Goal: Task Accomplishment & Management: Use online tool/utility

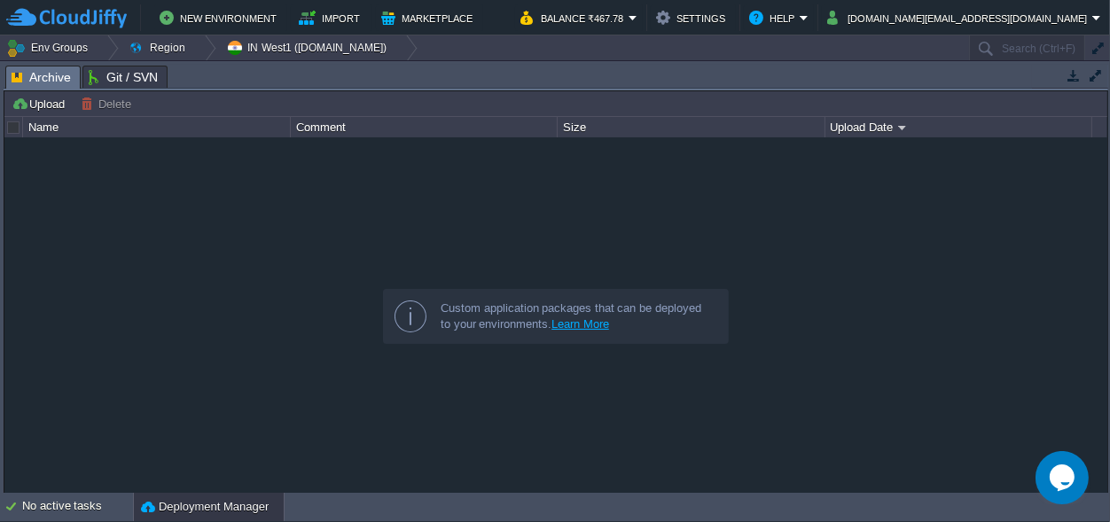
click at [443, 64] on div "Tasks Activity Log Archive Git / SVN Upload Delete Deploy to ... Custom applica…" at bounding box center [556, 277] width 1112 height 433
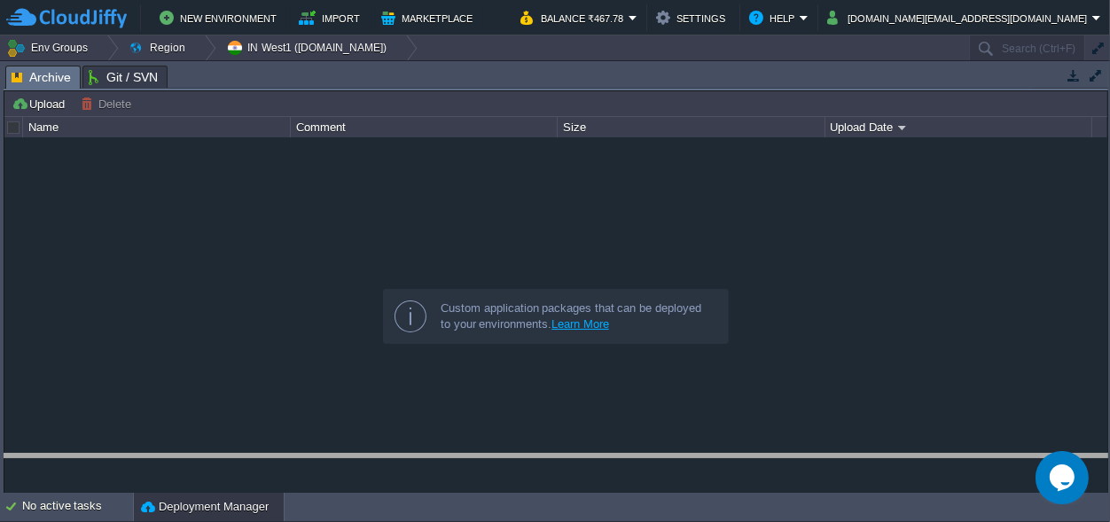
drag, startPoint x: 454, startPoint y: 68, endPoint x: 401, endPoint y: 476, distance: 411.2
click at [426, 468] on body "New Environment Import Marketplace Bonus ₹0.00 Upgrade Account Balance ₹467.78 …" at bounding box center [555, 261] width 1110 height 522
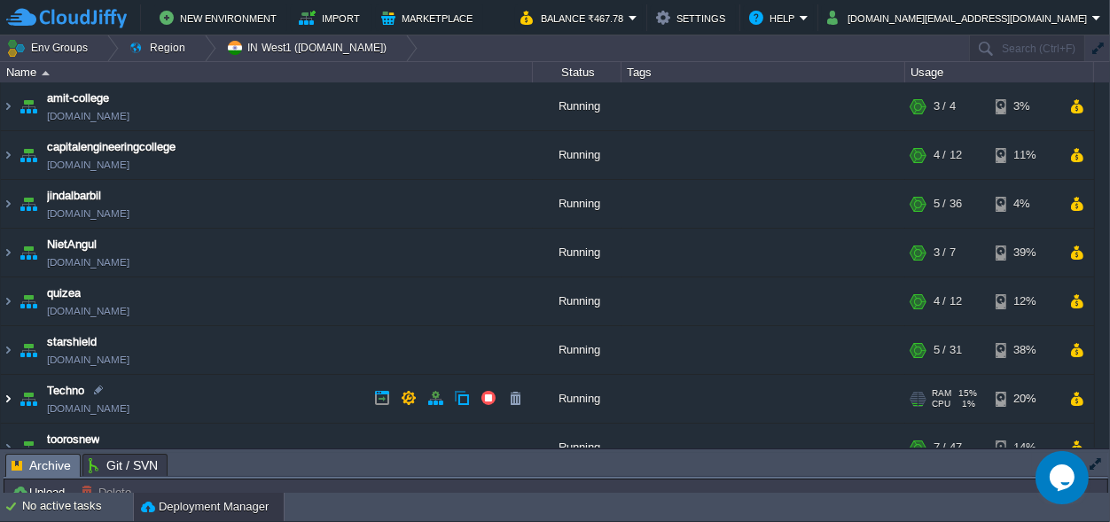
click at [11, 401] on img at bounding box center [8, 399] width 14 height 48
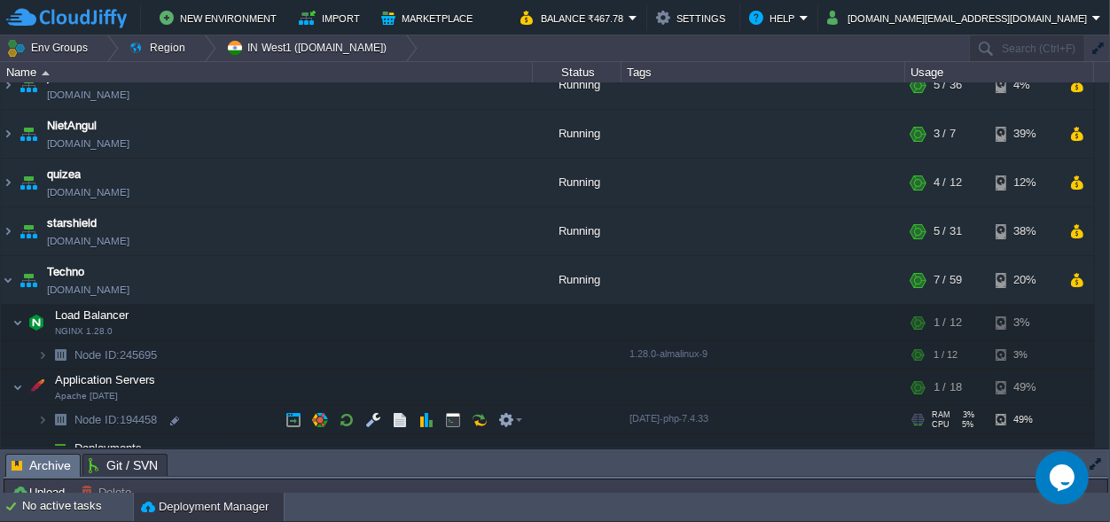
scroll to position [166, 0]
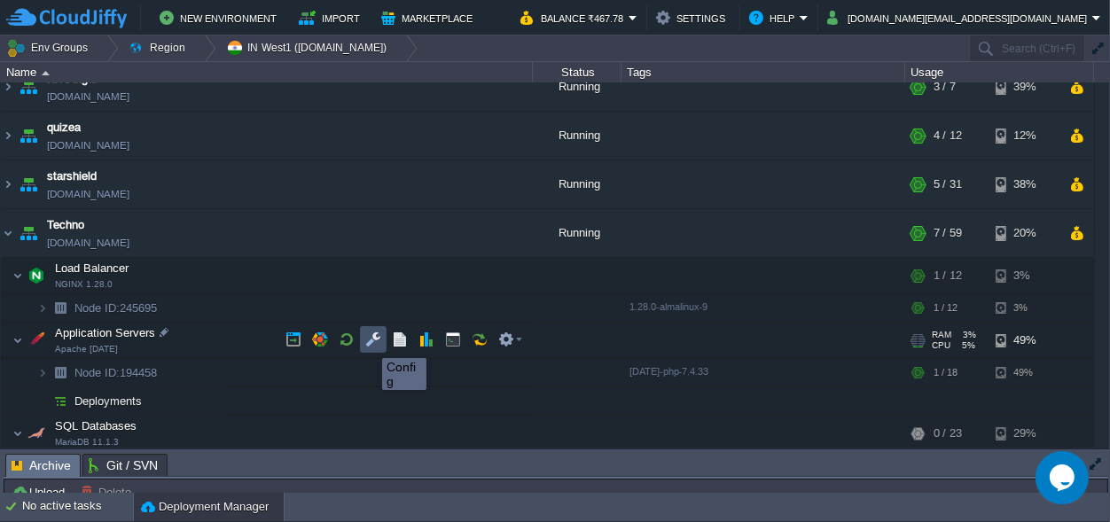
click at [369, 342] on button "button" at bounding box center [373, 340] width 16 height 16
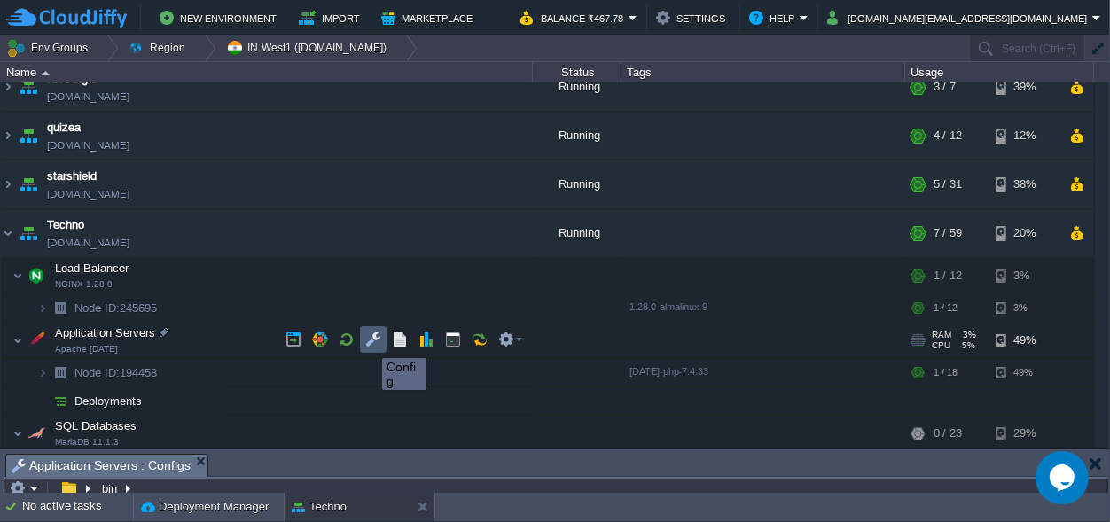
scroll to position [1, 0]
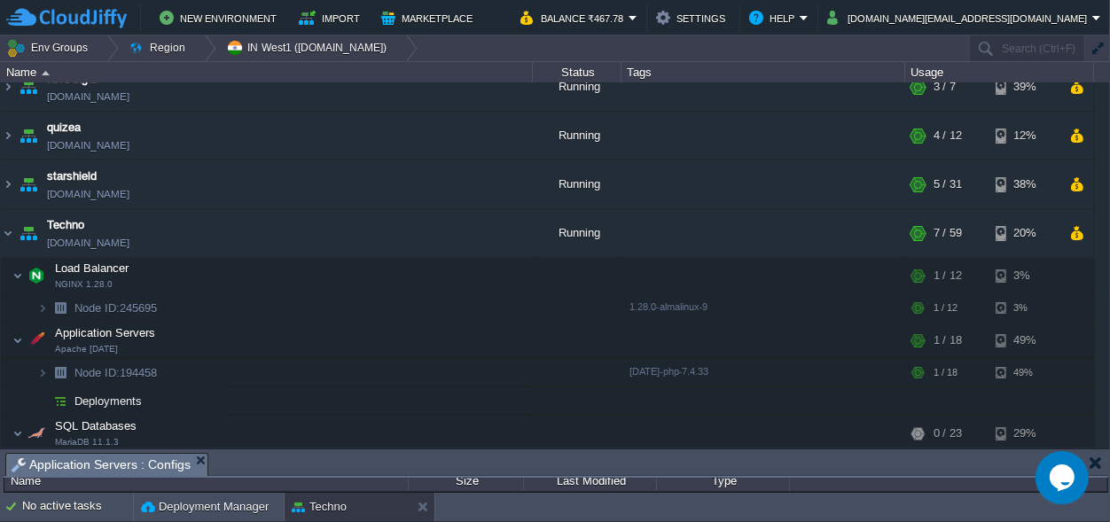
drag, startPoint x: 483, startPoint y: 464, endPoint x: 472, endPoint y: -69, distance: 532.9
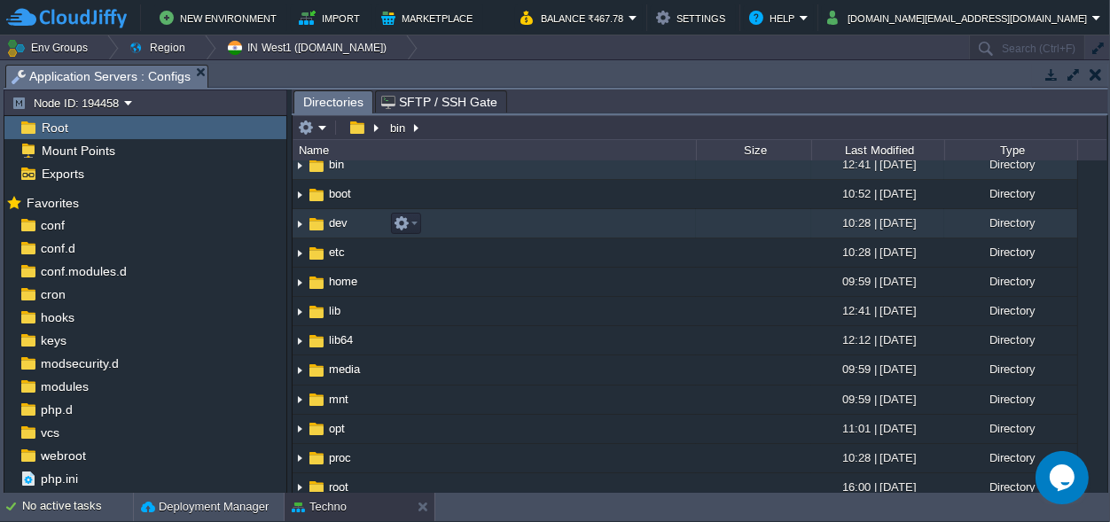
scroll to position [0, 0]
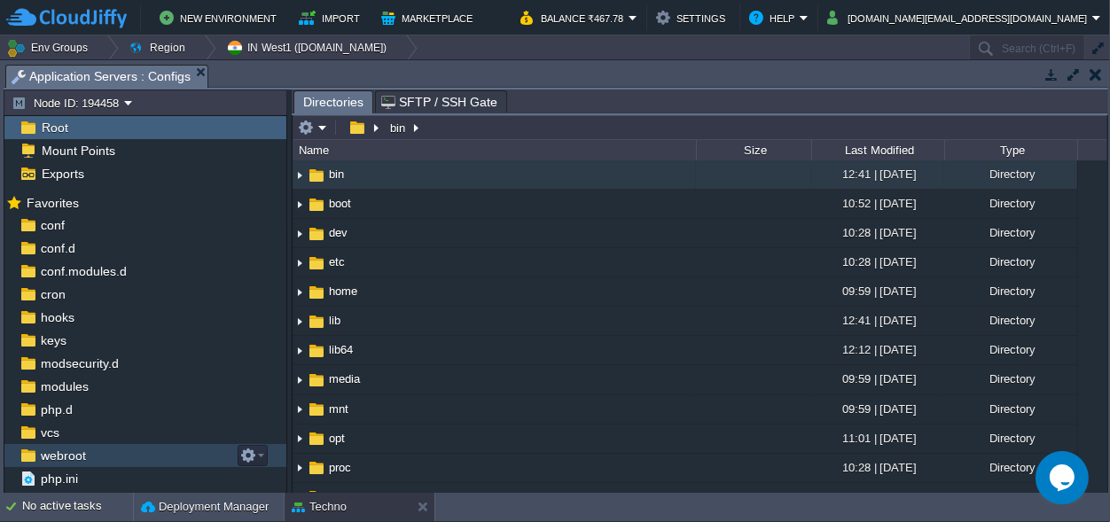
click at [69, 455] on span "webroot" at bounding box center [62, 456] width 51 height 16
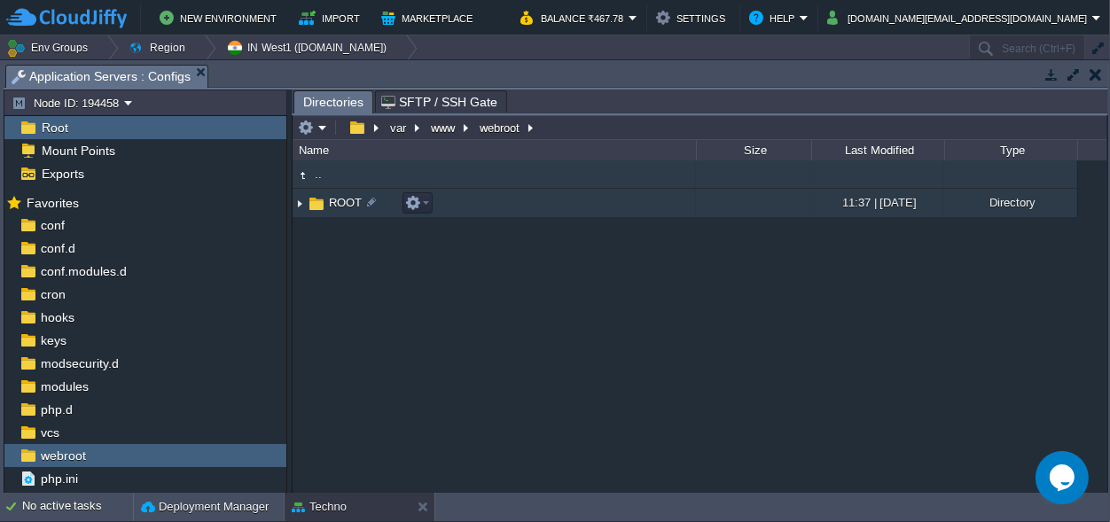
click at [342, 203] on span "ROOT" at bounding box center [345, 202] width 38 height 15
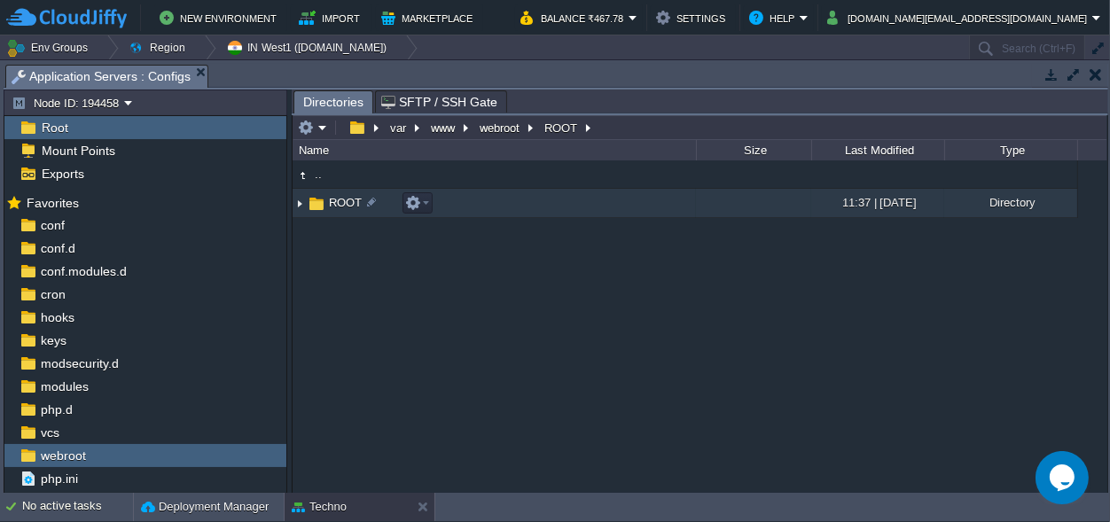
click at [342, 203] on span "ROOT" at bounding box center [345, 202] width 38 height 15
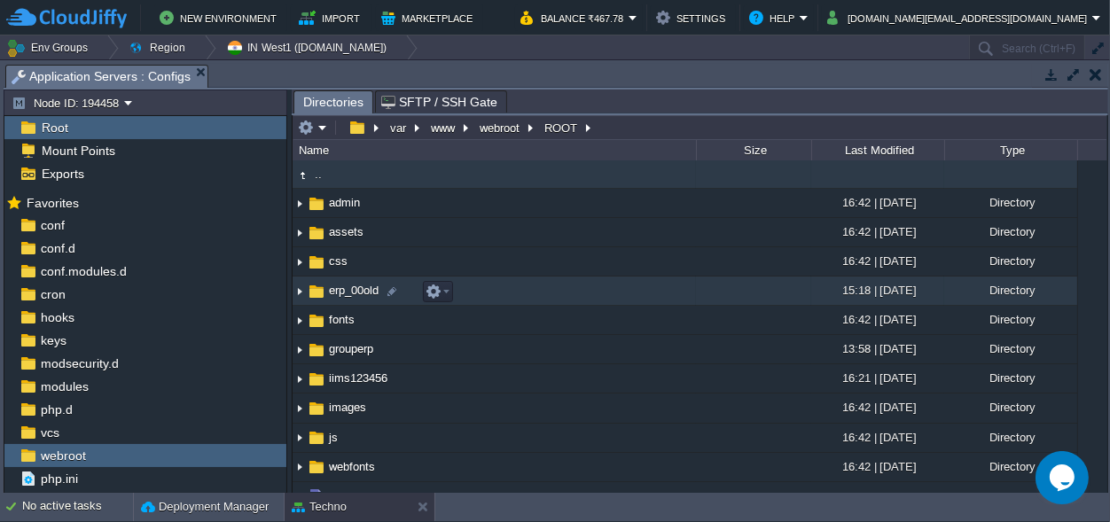
click at [358, 288] on span "erp_00old" at bounding box center [353, 290] width 55 height 15
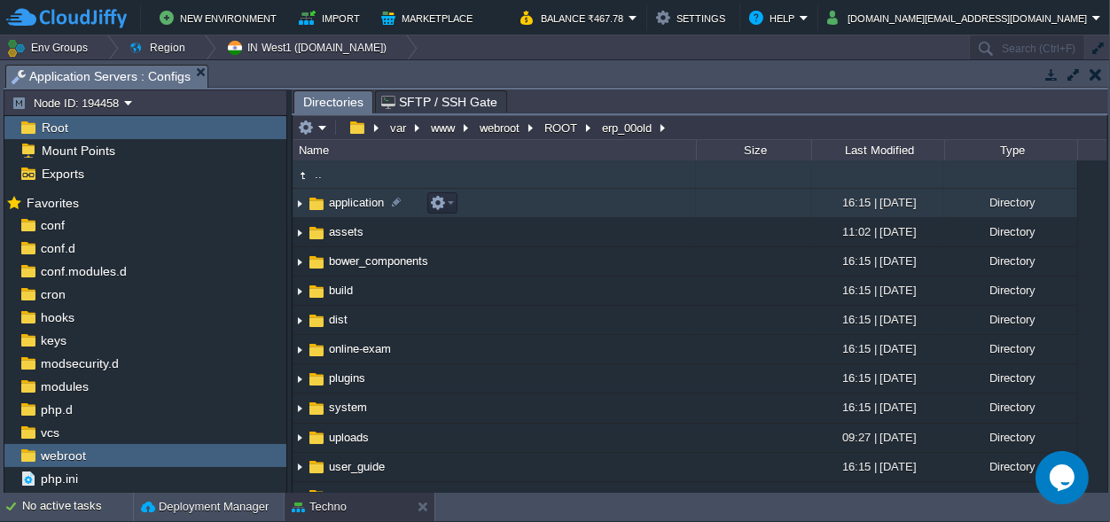
click at [348, 207] on span "application" at bounding box center [356, 202] width 60 height 15
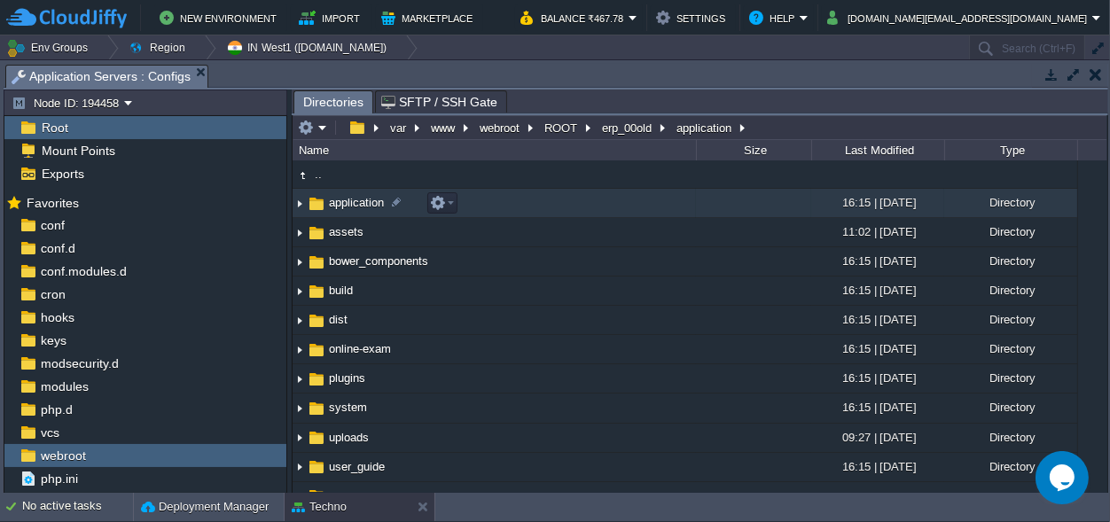
click at [348, 207] on span "application" at bounding box center [356, 202] width 60 height 15
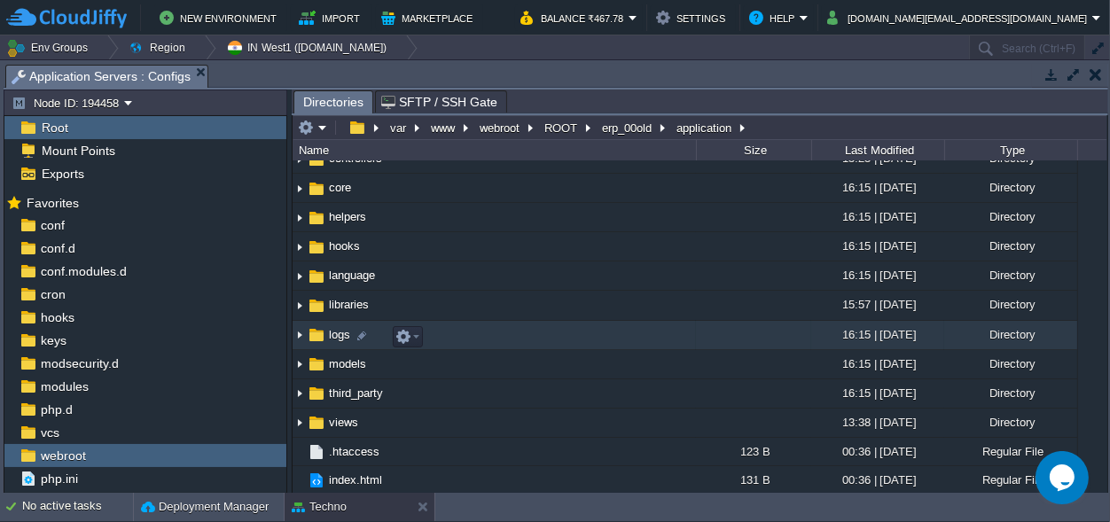
scroll to position [108, 0]
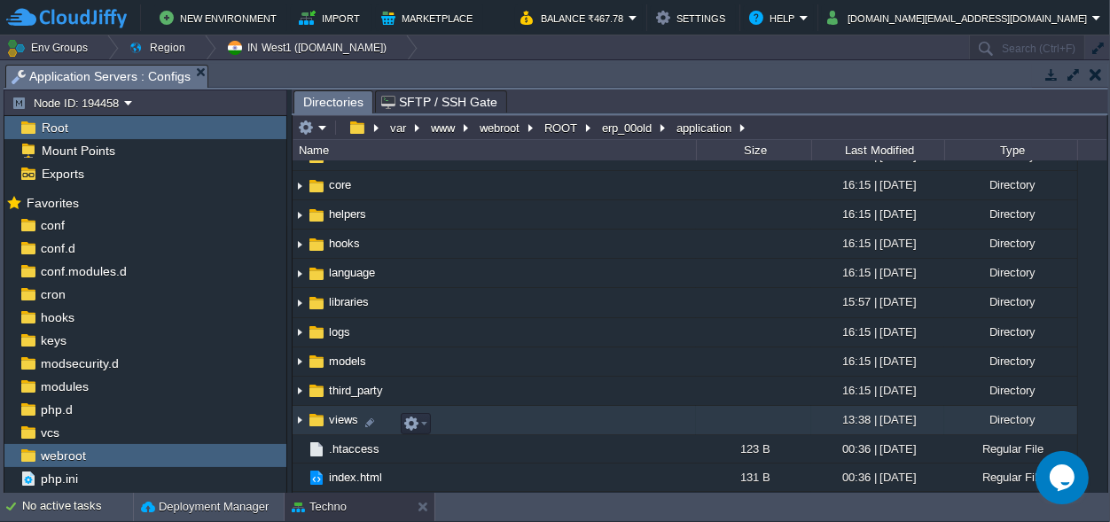
click at [340, 420] on span "views" at bounding box center [343, 419] width 35 height 15
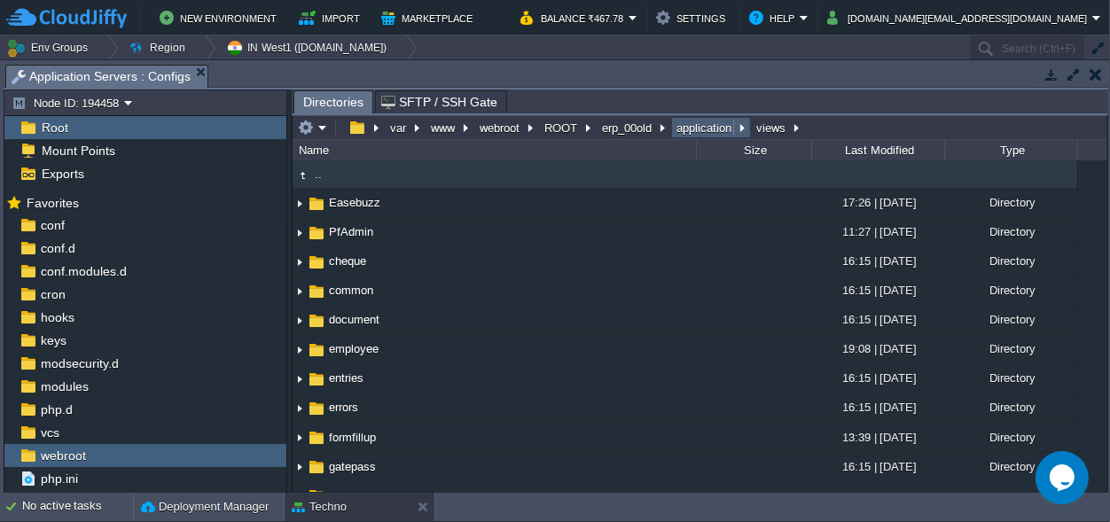
click at [698, 130] on button "application" at bounding box center [705, 128] width 62 height 16
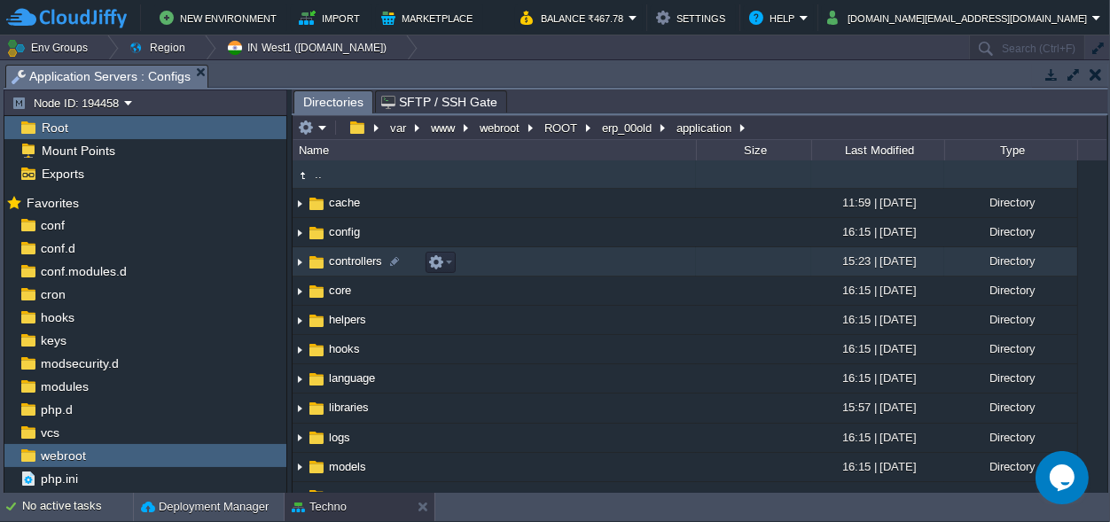
click at [354, 259] on span "controllers" at bounding box center [355, 261] width 59 height 15
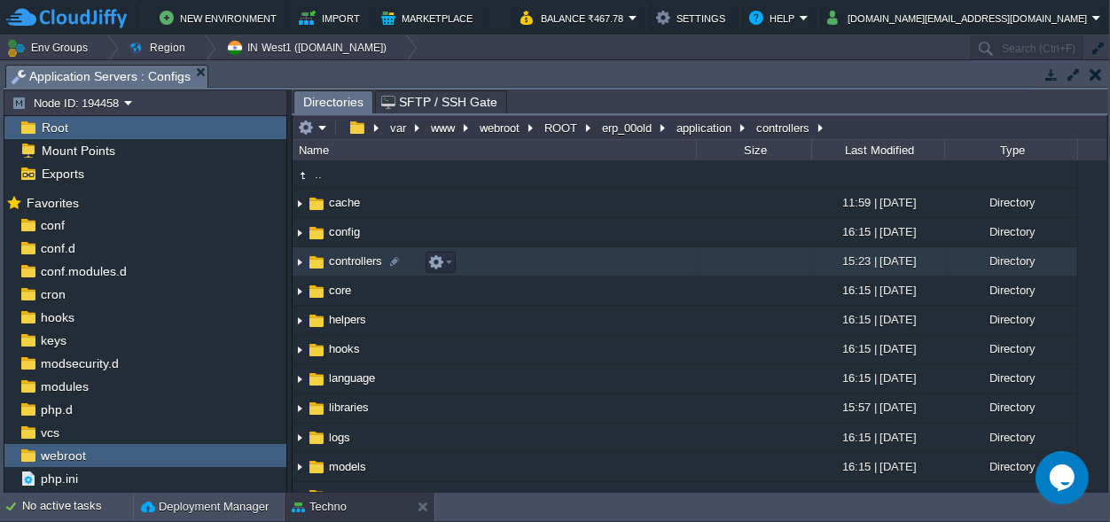
click at [354, 259] on span "controllers" at bounding box center [355, 261] width 59 height 15
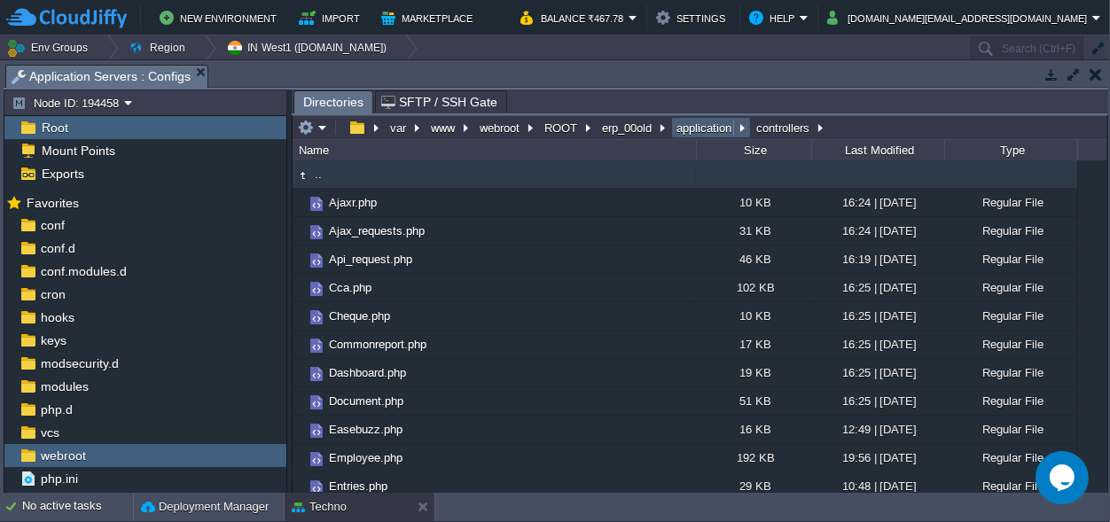
click at [698, 122] on button "application" at bounding box center [705, 128] width 62 height 16
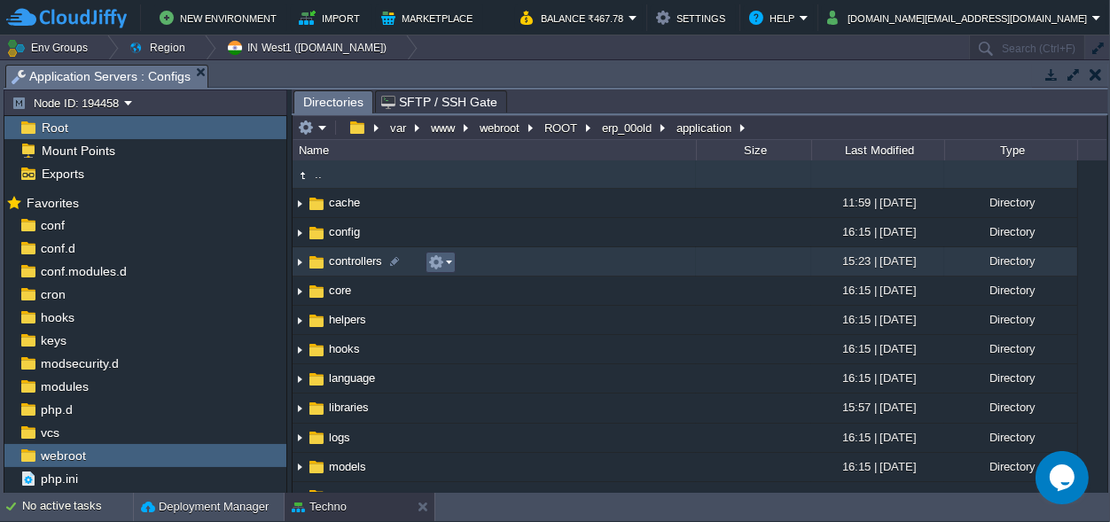
click at [449, 262] on em at bounding box center [440, 262] width 24 height 16
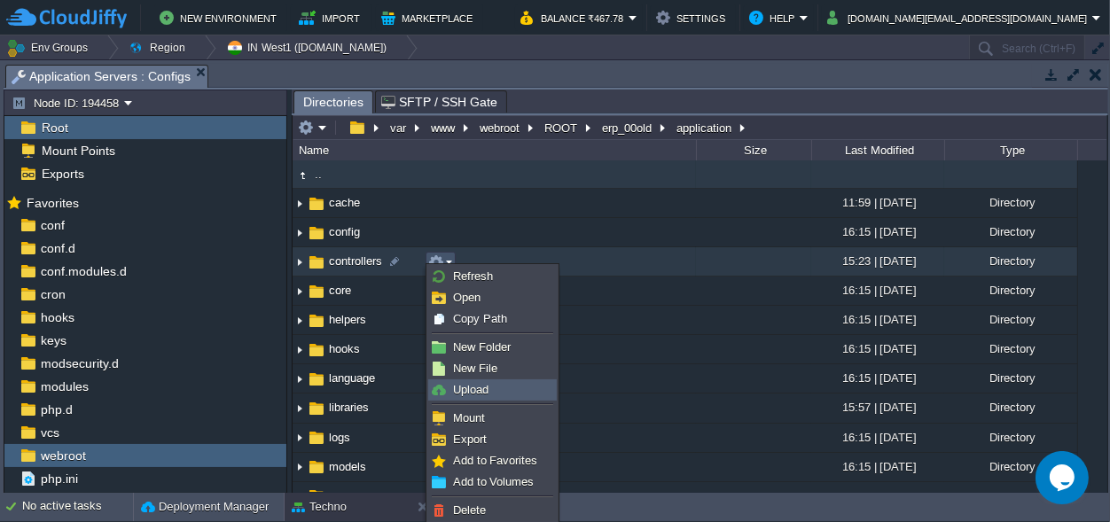
click at [476, 392] on span "Upload" at bounding box center [470, 389] width 35 height 13
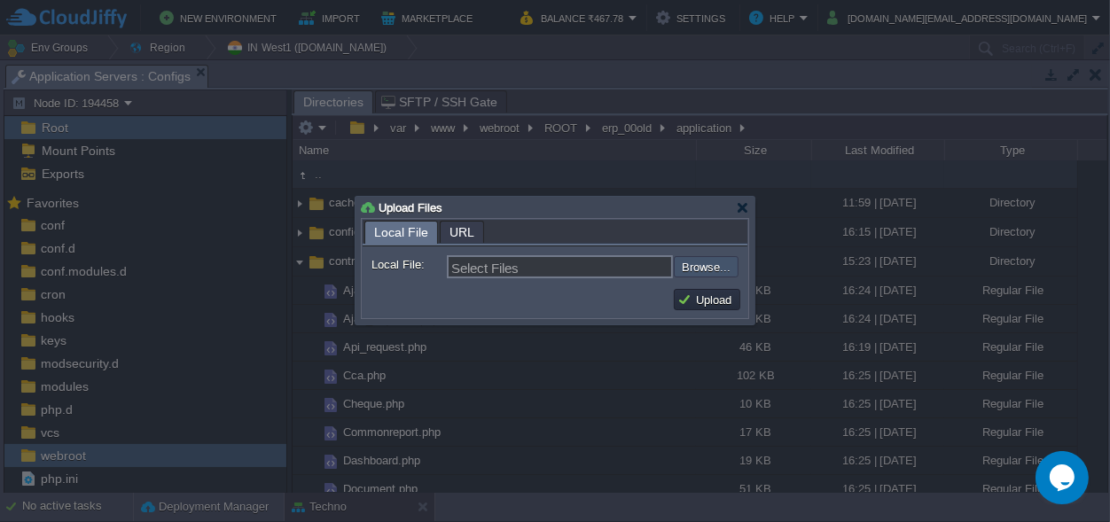
click at [722, 260] on input "file" at bounding box center [626, 266] width 224 height 21
type input "C:\fakepath\BankAc.php"
type input "BankAc.php"
click at [712, 296] on button "Upload" at bounding box center [706, 300] width 59 height 16
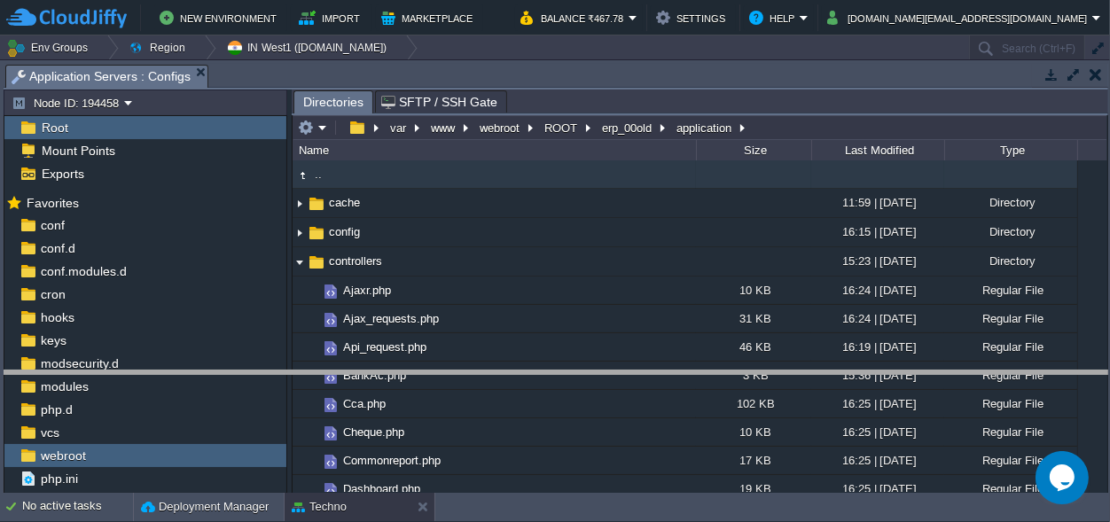
drag, startPoint x: 522, startPoint y: 74, endPoint x: 521, endPoint y: 447, distance: 373.2
click at [521, 448] on body "New Environment Import Marketplace Bonus ₹0.00 Upgrade Account Balance ₹467.78 …" at bounding box center [555, 261] width 1110 height 522
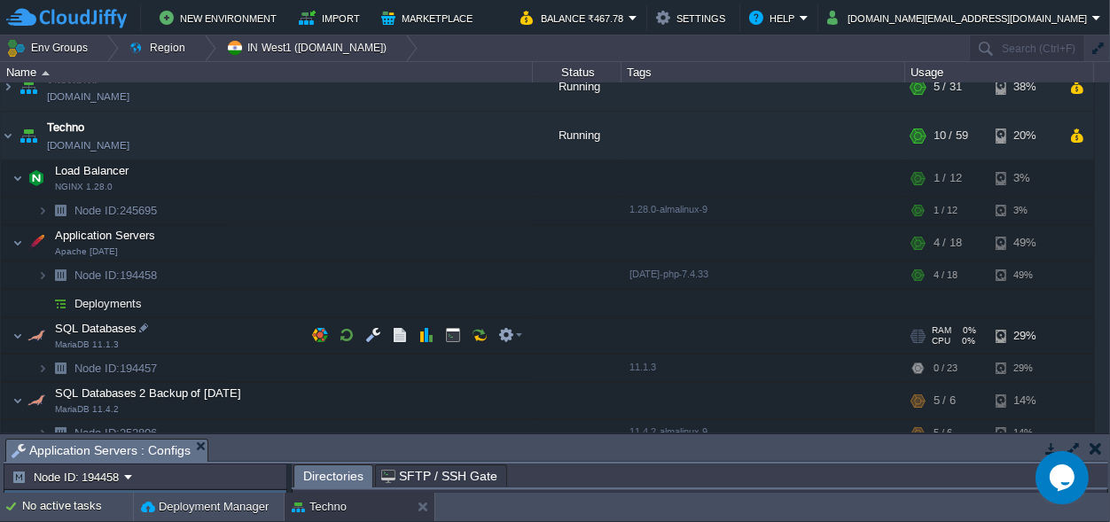
scroll to position [332, 0]
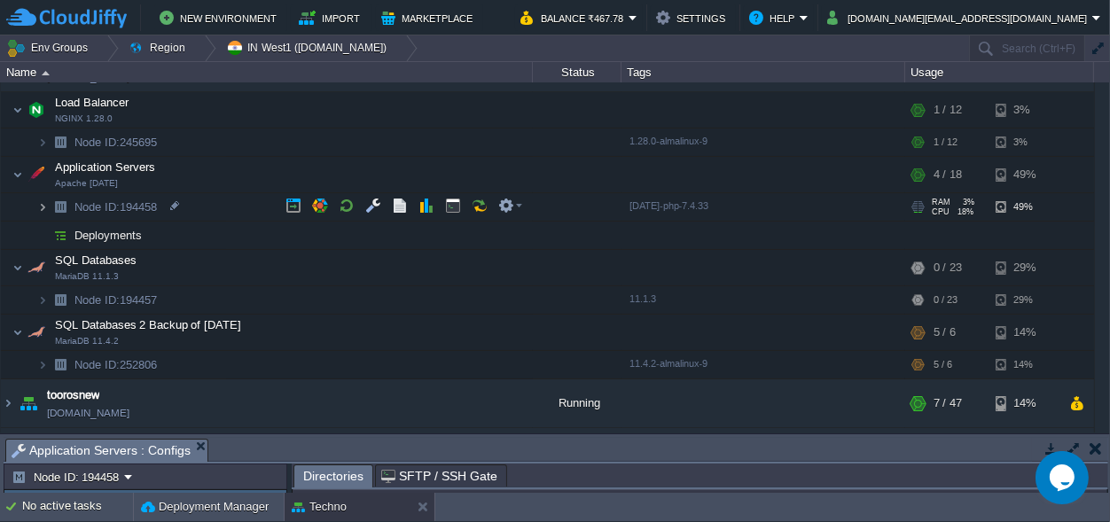
click at [40, 205] on img at bounding box center [42, 206] width 11 height 27
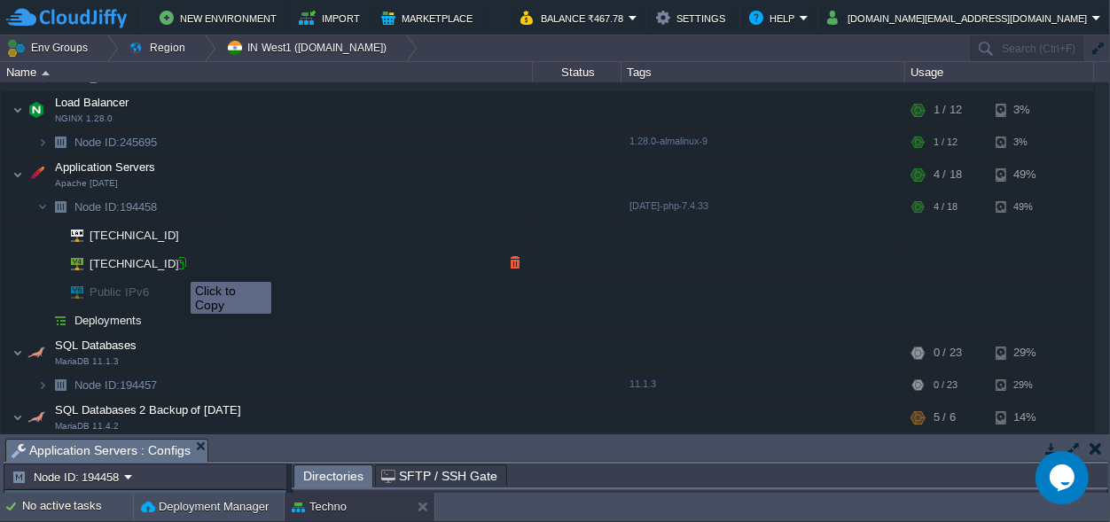
click at [182, 264] on div at bounding box center [181, 263] width 16 height 16
click at [182, 261] on div at bounding box center [181, 263] width 16 height 16
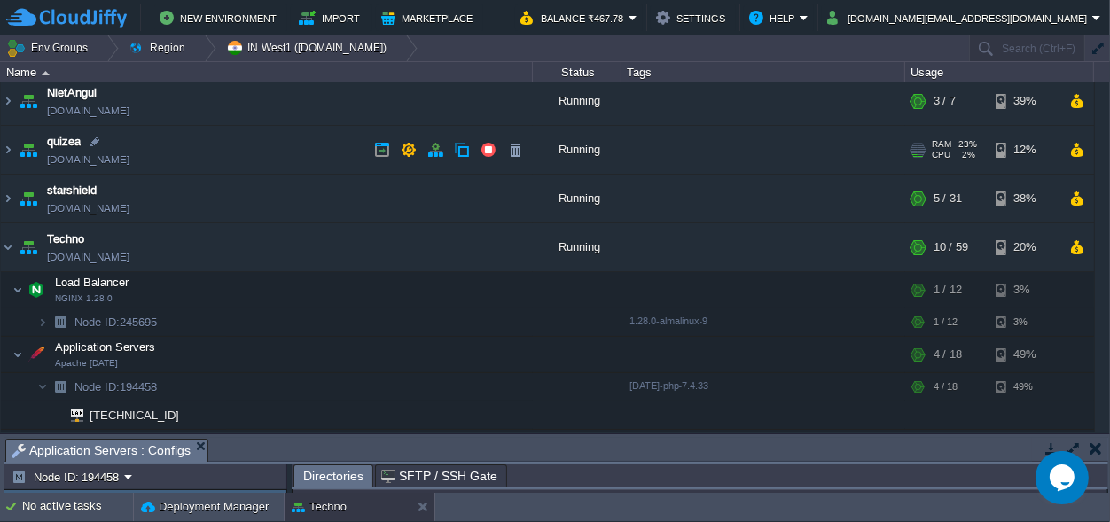
scroll to position [82, 0]
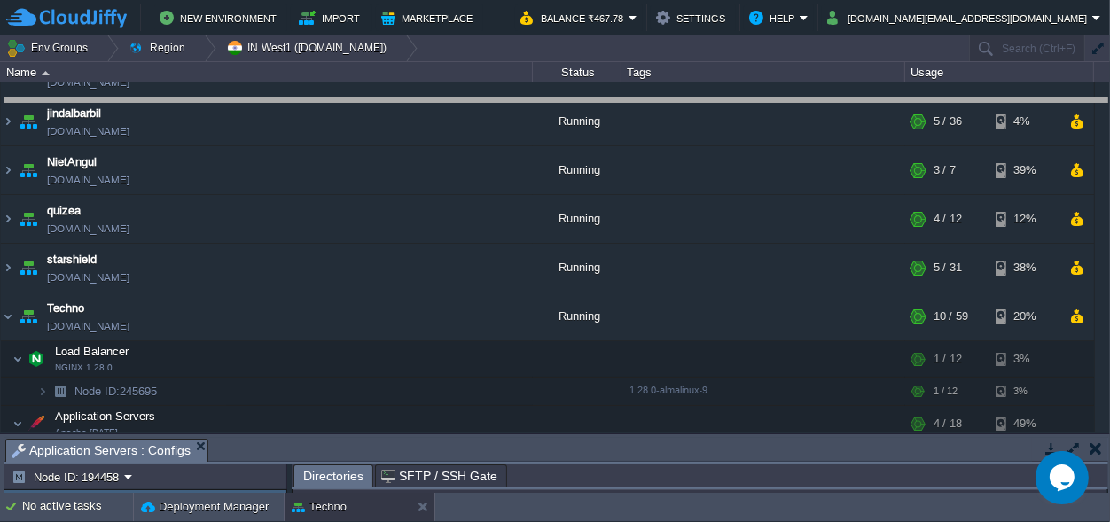
drag, startPoint x: 414, startPoint y: 451, endPoint x: 400, endPoint y: -69, distance: 520.5
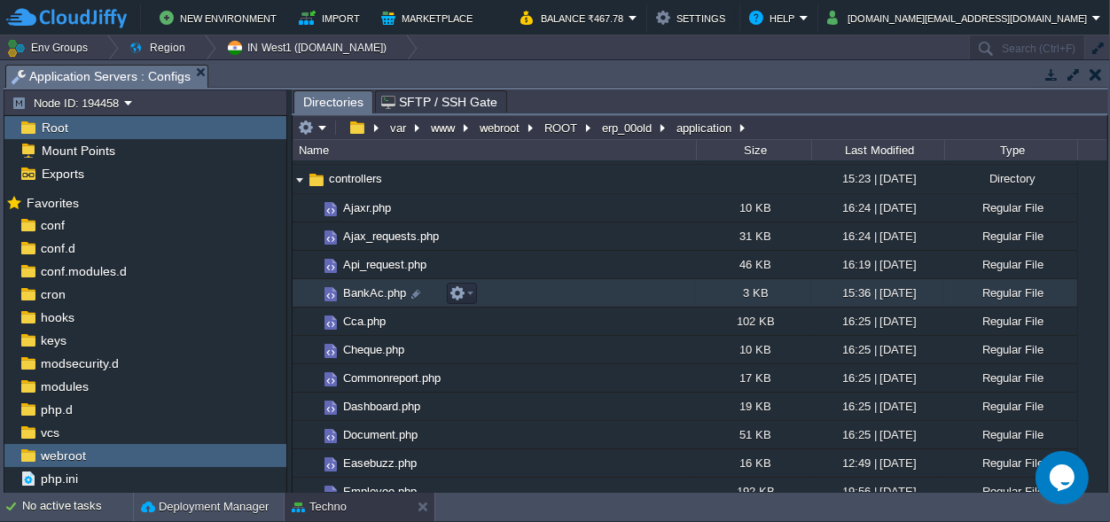
click at [394, 295] on span "BankAc.php" at bounding box center [374, 292] width 68 height 15
click at [357, 293] on span "BankAc.php" at bounding box center [374, 292] width 68 height 15
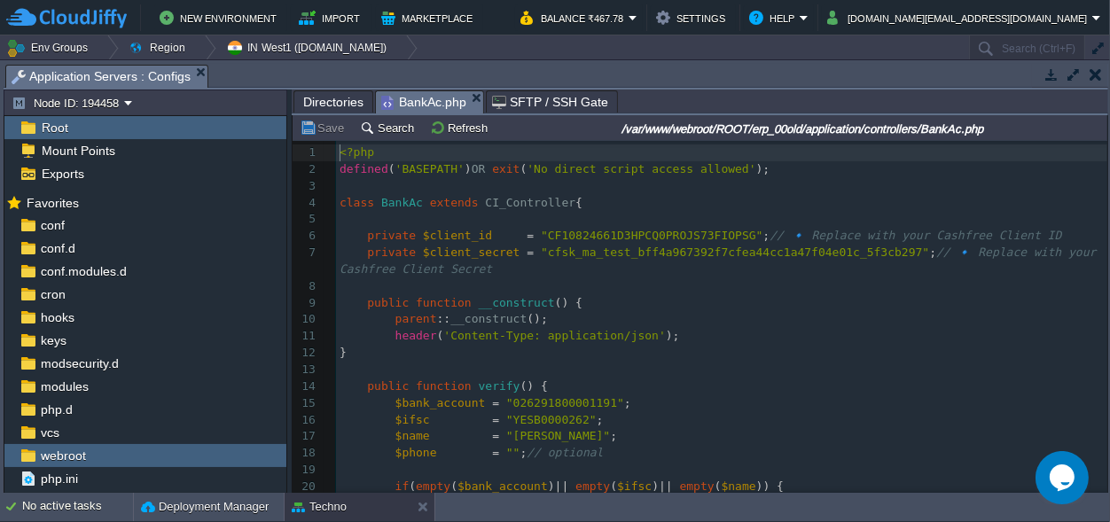
scroll to position [6, 0]
click at [564, 254] on div "78 1 <?php 2 defined ( 'BASEPATH' ) OR exit ( 'No direct script access allowed'…" at bounding box center [721, 394] width 771 height 501
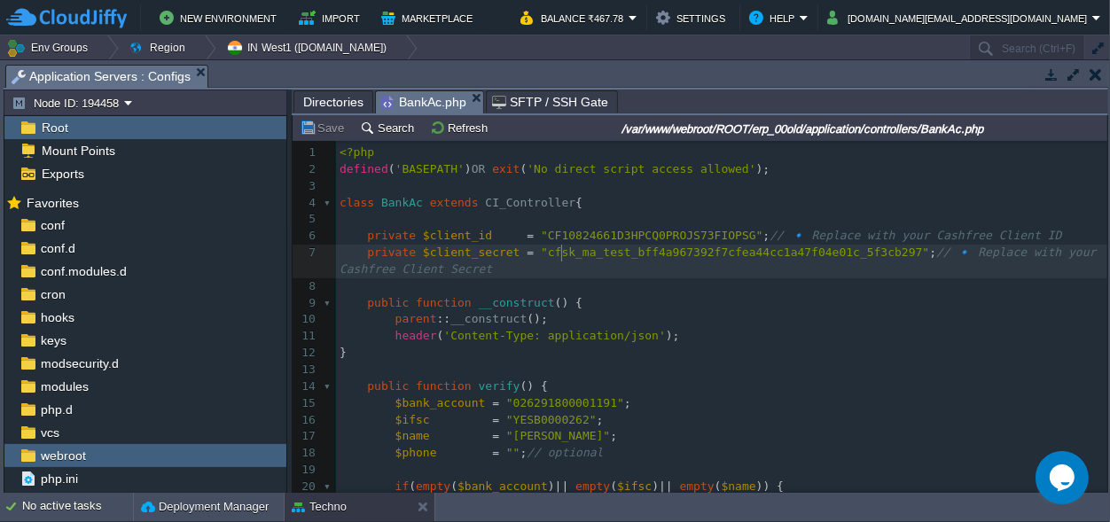
type textarea "cfsk_ma_test_bff4a967392f7cfea44cc1a47f04e01c_5f3cb297"
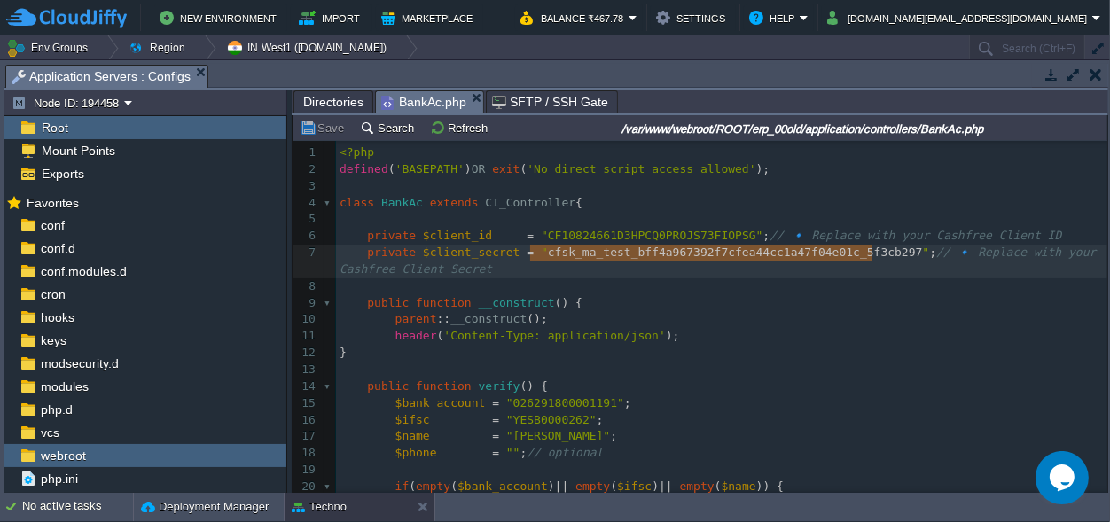
paste textarea
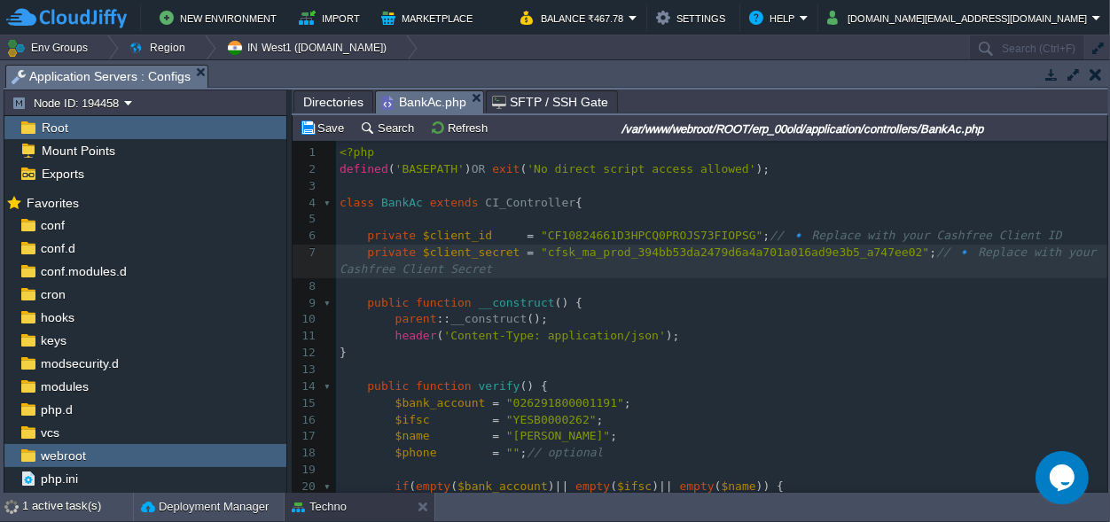
click at [593, 234] on div "xxxxxxxxxx 1 <?php 2 defined ( 'BASEPATH' ) OR exit ( 'No direct script access …" at bounding box center [721, 394] width 771 height 501
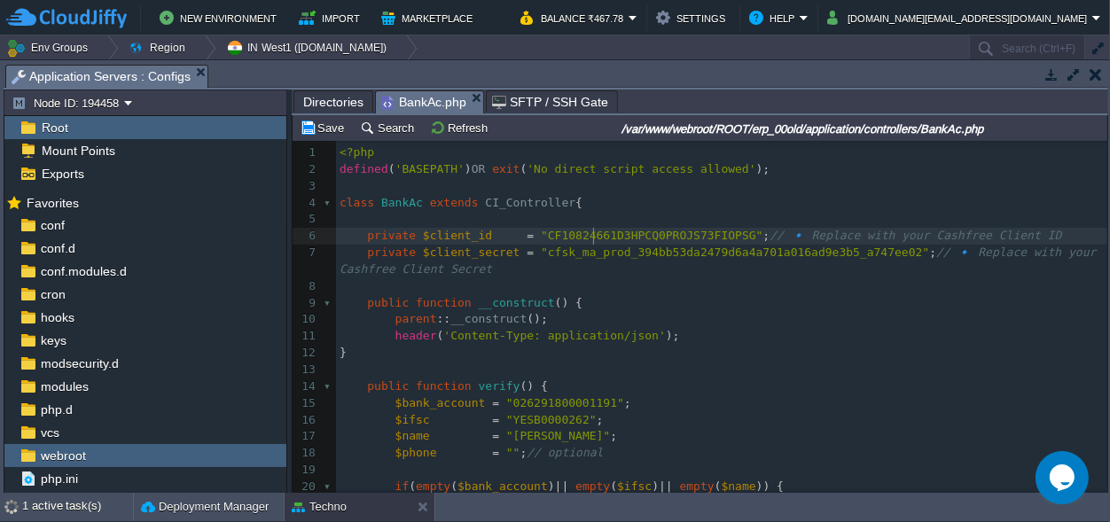
scroll to position [0, 0]
type textarea "CF10824661D3HPCQ0PROJS73FIOPSG"
paste textarea
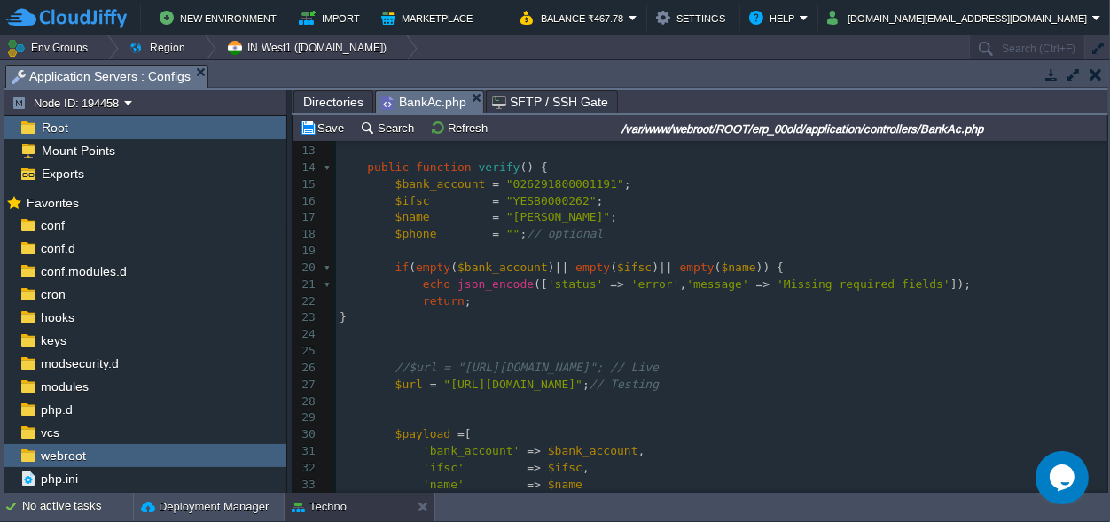
scroll to position [248, 0]
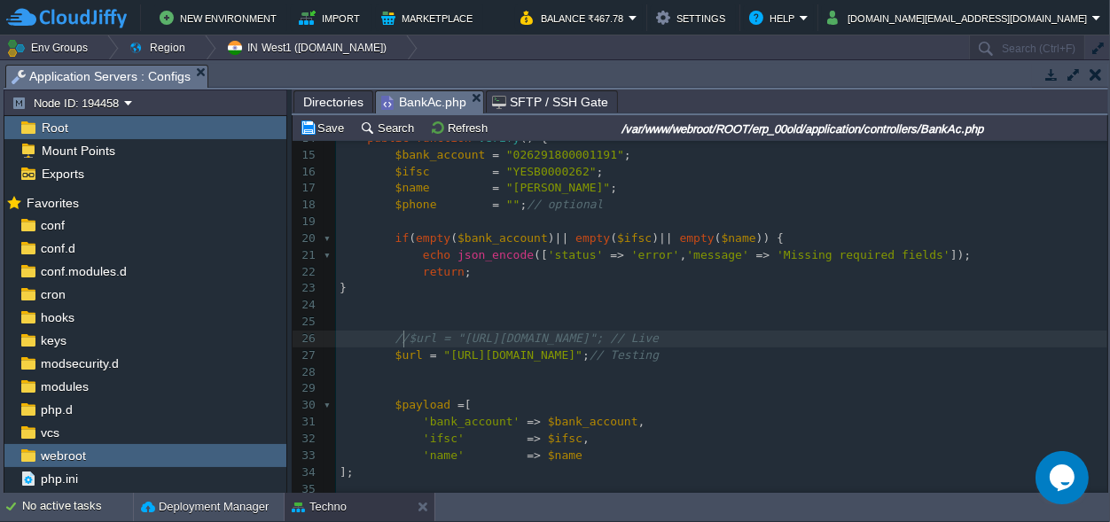
click at [402, 334] on span "//$url = "[URL][DOMAIN_NAME]"; // Live" at bounding box center [526, 338] width 263 height 13
click at [390, 356] on div "xxxxxxxxxx 1 <?php 2 defined ( 'BASEPATH' ) OR exit ( 'No direct script access …" at bounding box center [721, 297] width 771 height 802
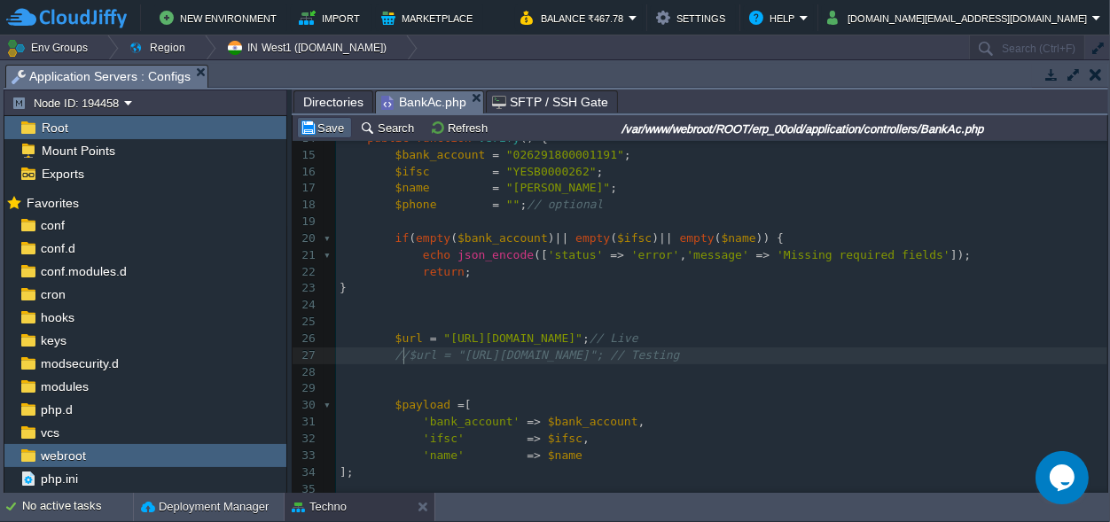
type textarea "//"
click at [331, 129] on button "Save" at bounding box center [325, 128] width 50 height 16
click at [542, 160] on span ""026291800001191"" at bounding box center [565, 154] width 118 height 13
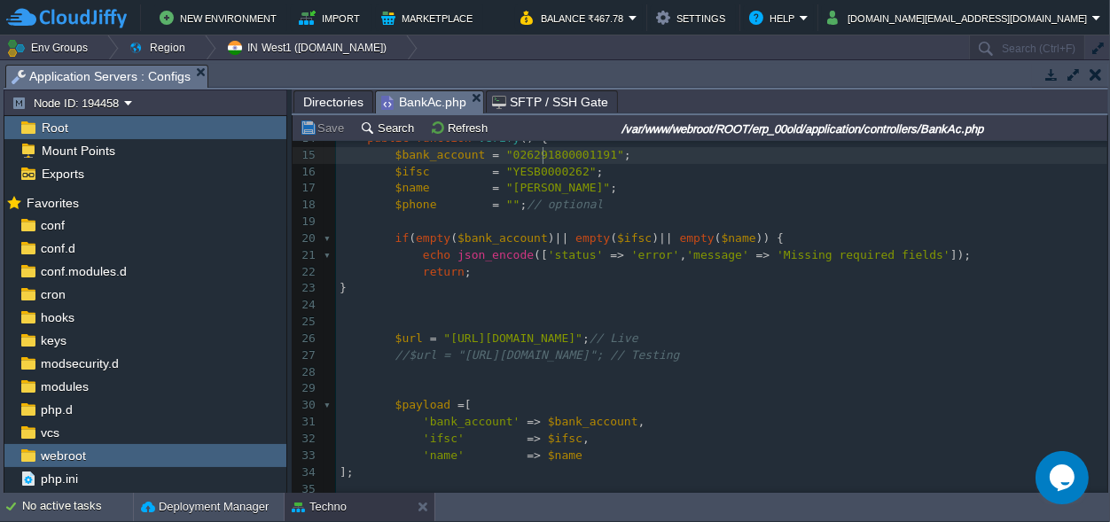
scroll to position [0, 95]
type textarea "916370646301"
click at [527, 172] on span ""YESB0000262"" at bounding box center [551, 171] width 90 height 13
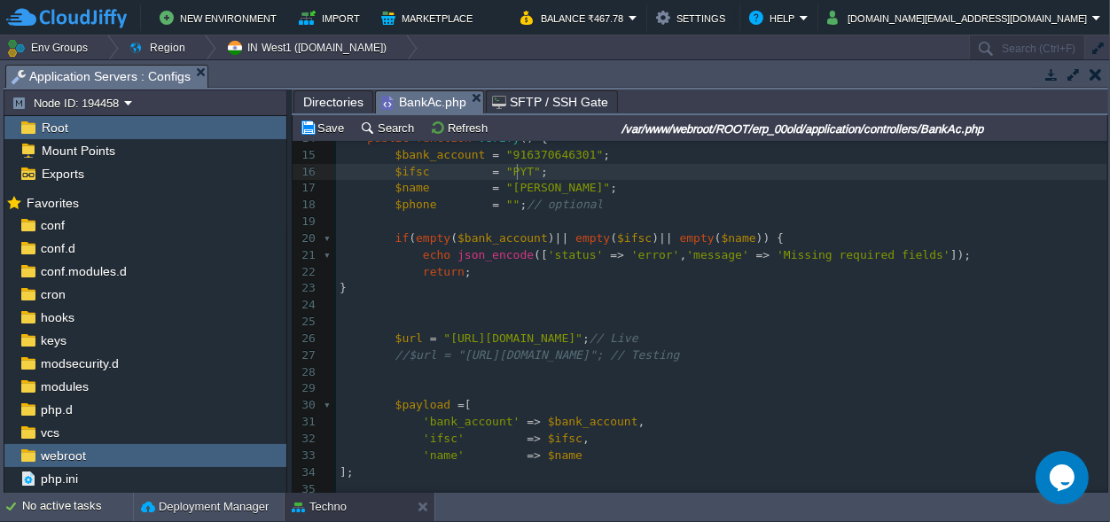
scroll to position [0, 25]
type textarea "PYTM0123456"
click at [525, 188] on div "xxxxxxxxxx 1 <?php 2 defined ( 'BASEPATH' ) OR exit ( 'No direct script access …" at bounding box center [721, 297] width 771 height 802
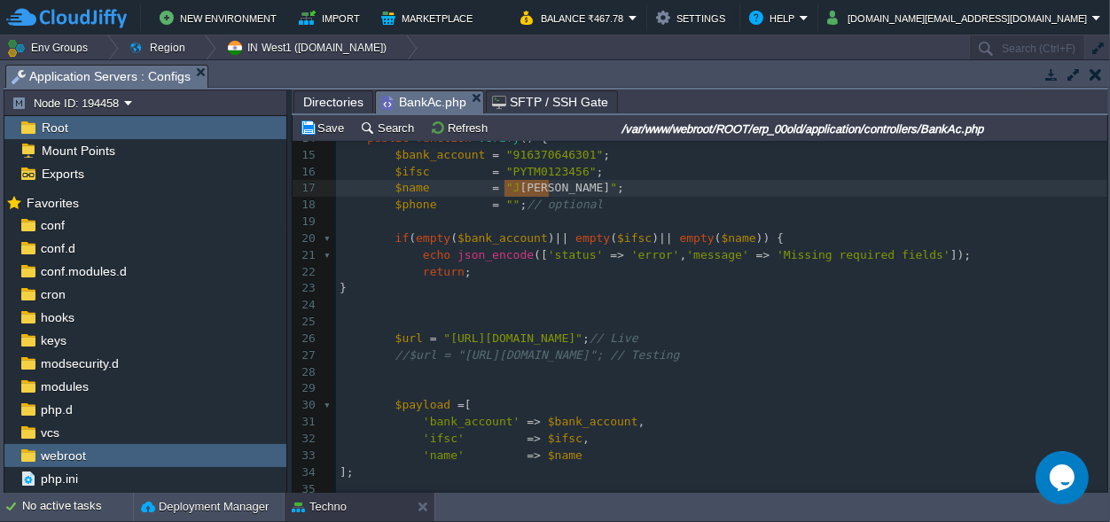
scroll to position [0, 44]
drag, startPoint x: 550, startPoint y: 186, endPoint x: 506, endPoint y: 185, distance: 43.4
type textarea "Yoti"
type textarea "yotiprakash [PERSON_NAME]"
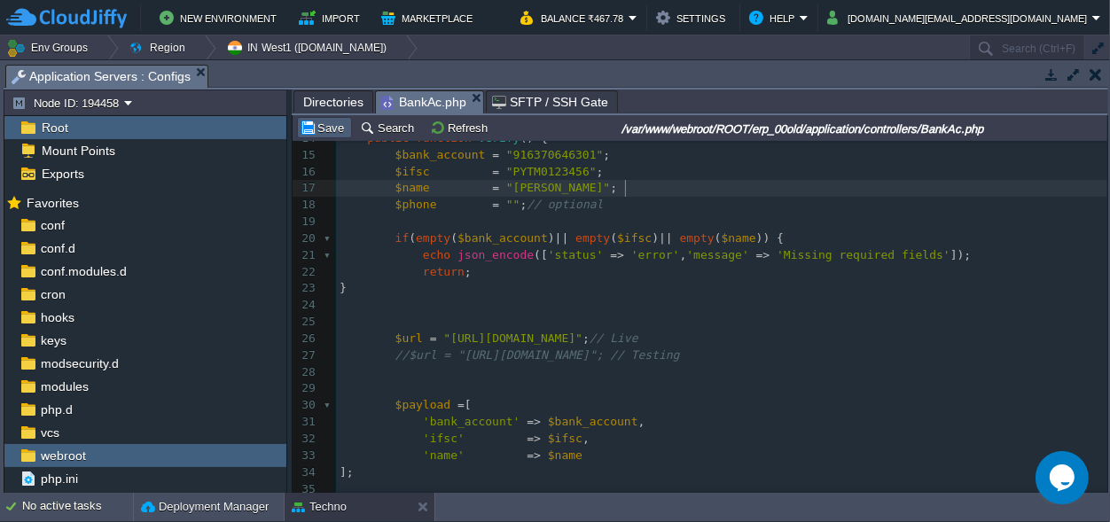
click at [336, 129] on button "Save" at bounding box center [325, 128] width 50 height 16
click at [521, 155] on span ""916370646301"" at bounding box center [555, 154] width 98 height 13
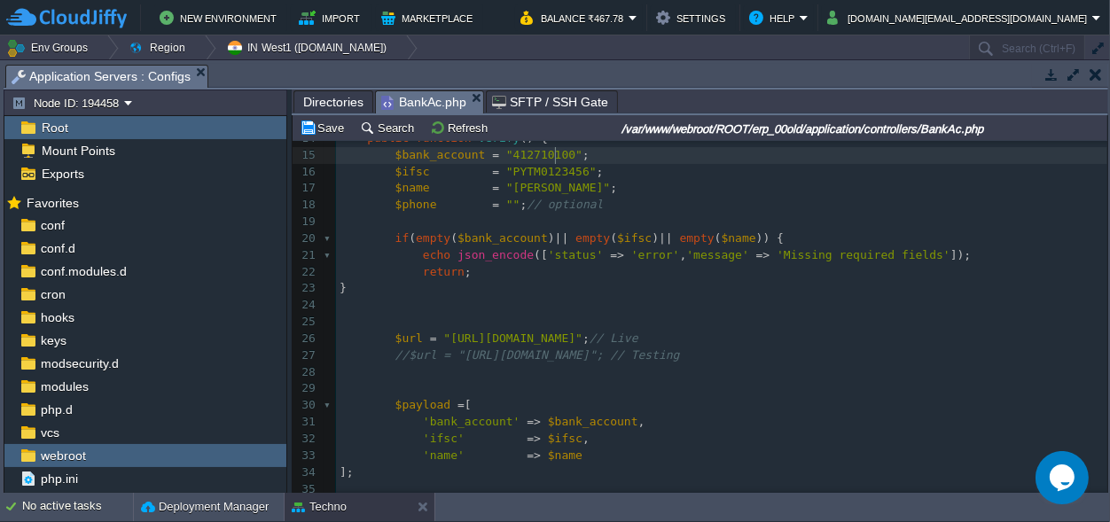
scroll to position [0, 63]
type textarea "4127101003841"
click at [524, 176] on div "xxxxxxxxxx 1 <?php 2 defined ( 'BASEPATH' ) OR exit ( 'No direct script access …" at bounding box center [721, 297] width 771 height 802
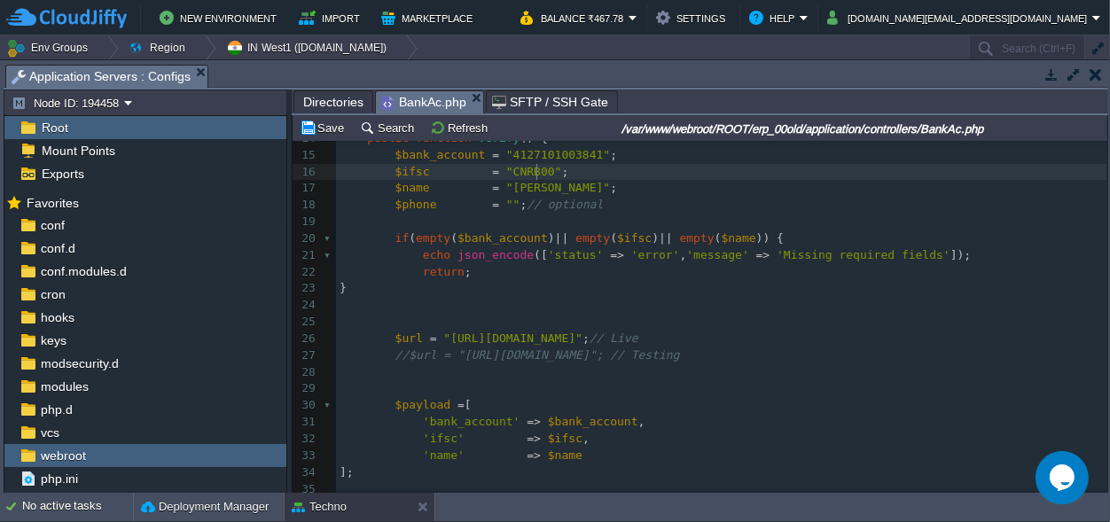
scroll to position [0, 44]
type textarea "CNRB0004127"
click at [510, 168] on span ""CNRB0004127"" at bounding box center [551, 171] width 90 height 13
type textarea "CNRB0004127"
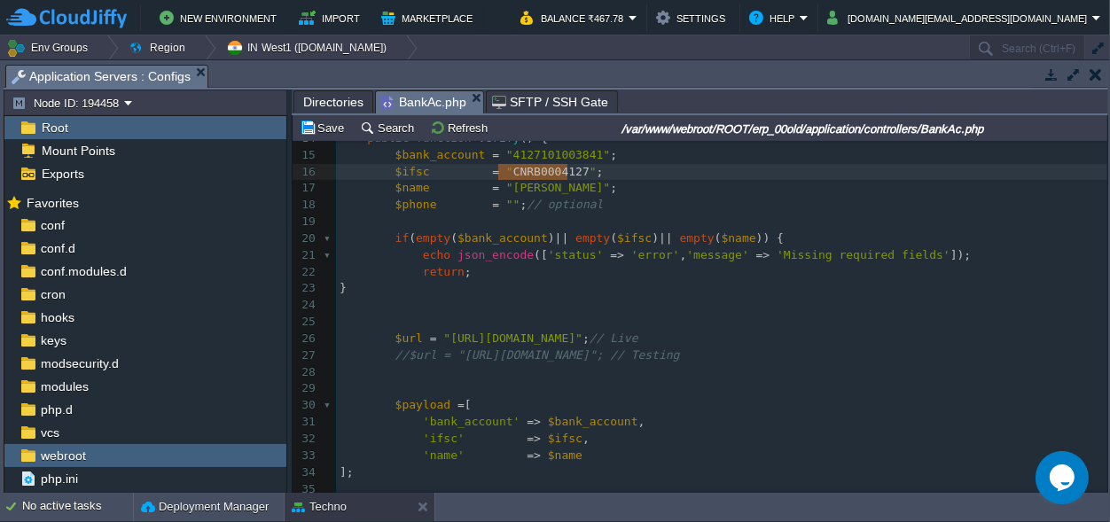
click at [528, 155] on span ""4127101003841"" at bounding box center [558, 154] width 104 height 13
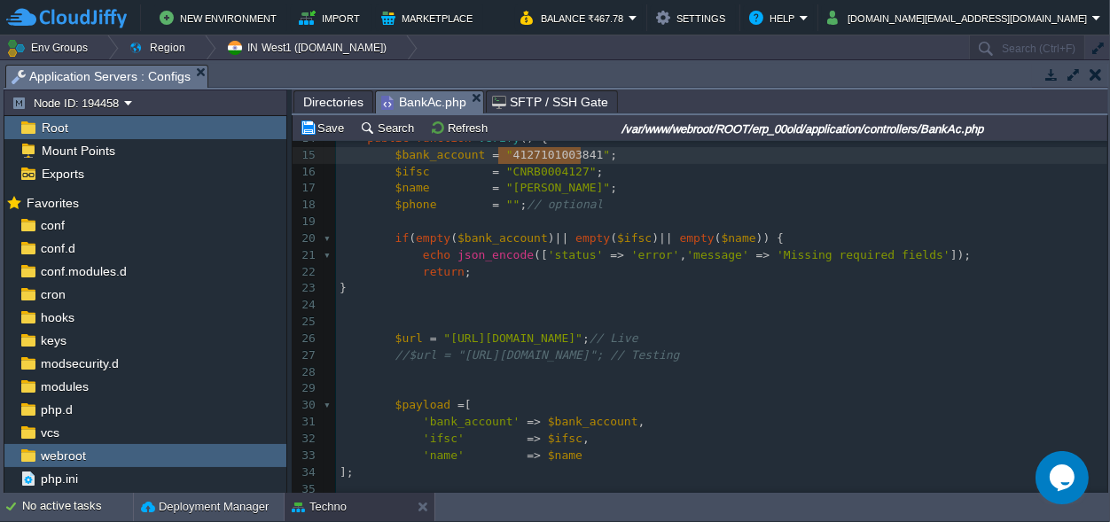
scroll to position [0, 82]
type textarea "4127101003841"
click at [336, 127] on button "Save" at bounding box center [325, 128] width 50 height 16
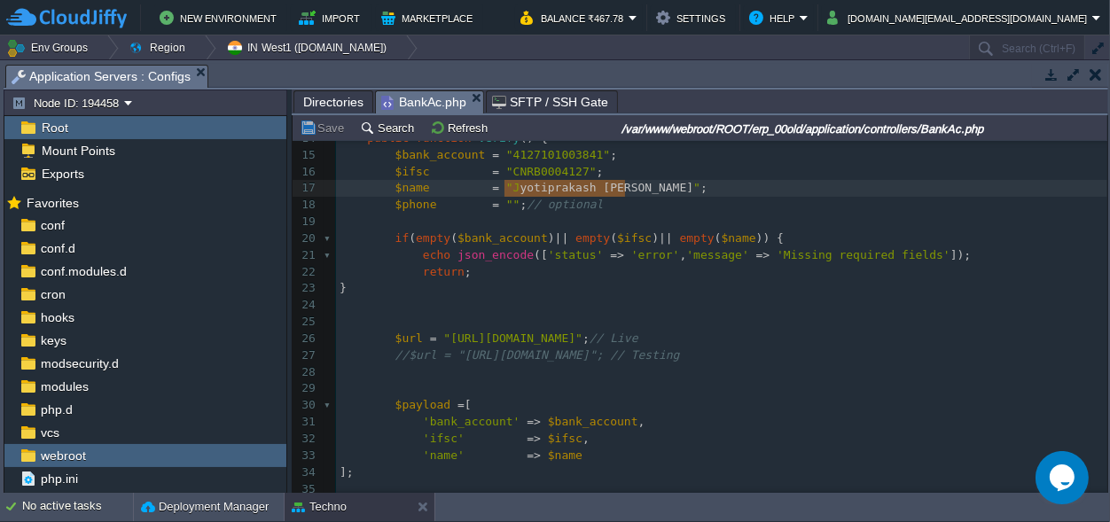
scroll to position [0, 120]
type textarea "[PERSON_NAME]"
drag, startPoint x: 624, startPoint y: 191, endPoint x: 499, endPoint y: 192, distance: 125.0
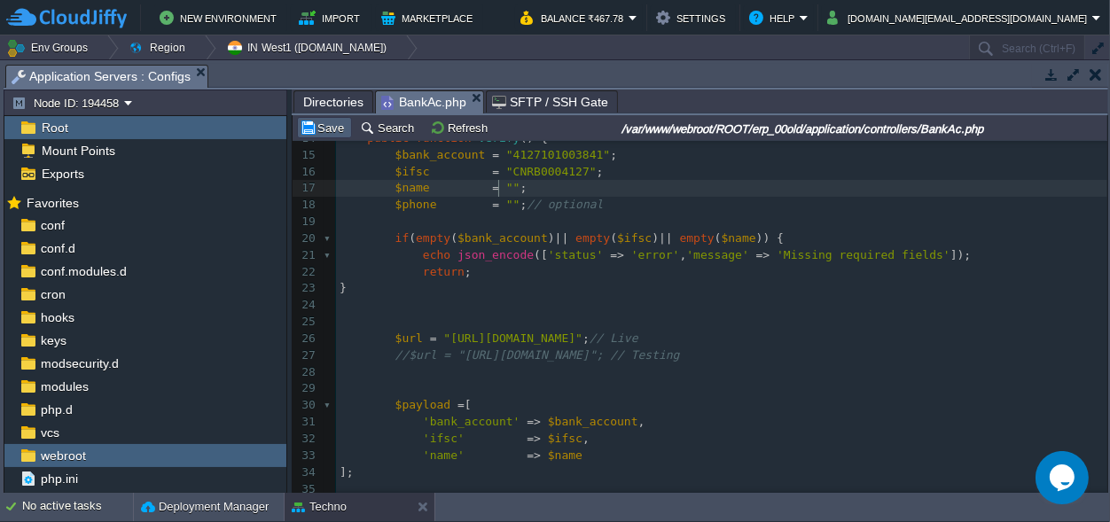
click at [322, 121] on button "Save" at bounding box center [325, 128] width 50 height 16
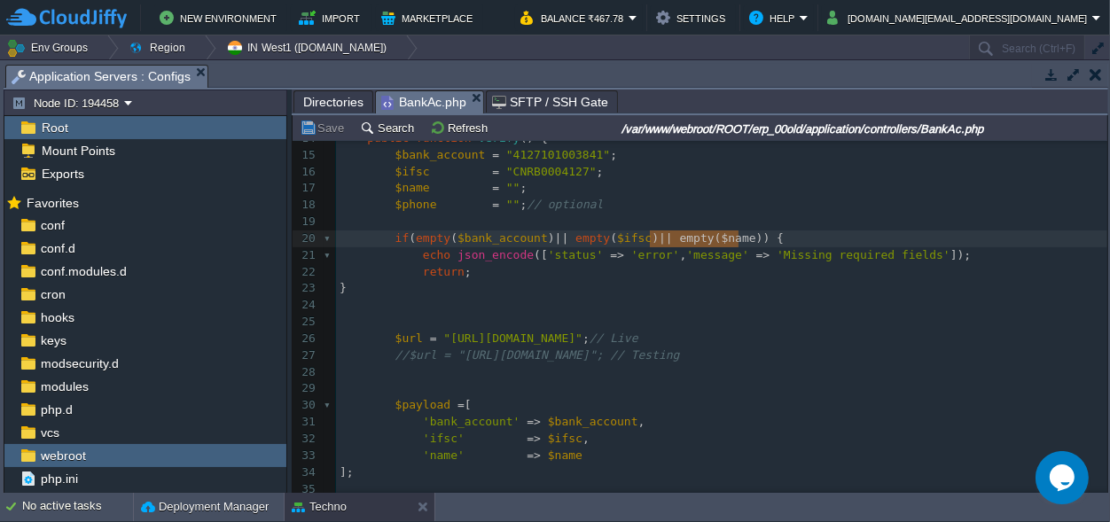
type textarea "|| empty($name)"
drag, startPoint x: 650, startPoint y: 238, endPoint x: 743, endPoint y: 241, distance: 93.1
click at [337, 133] on button "Save" at bounding box center [325, 128] width 50 height 16
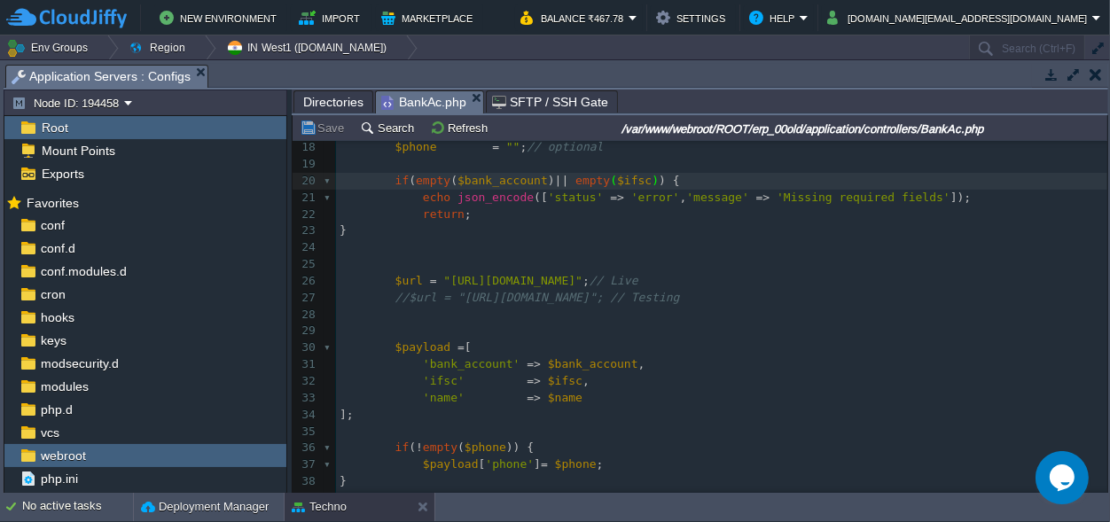
scroll to position [332, 0]
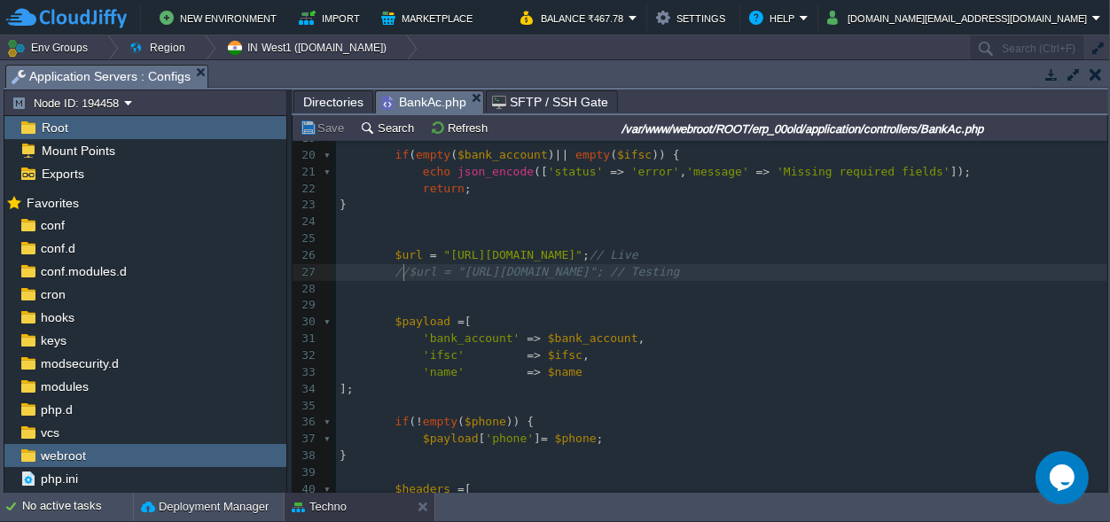
click at [404, 267] on div "xxxxxxxxxx 1 <?php 2 defined ( 'BASEPATH' ) OR exit ( 'No direct script access …" at bounding box center [721, 230] width 771 height 835
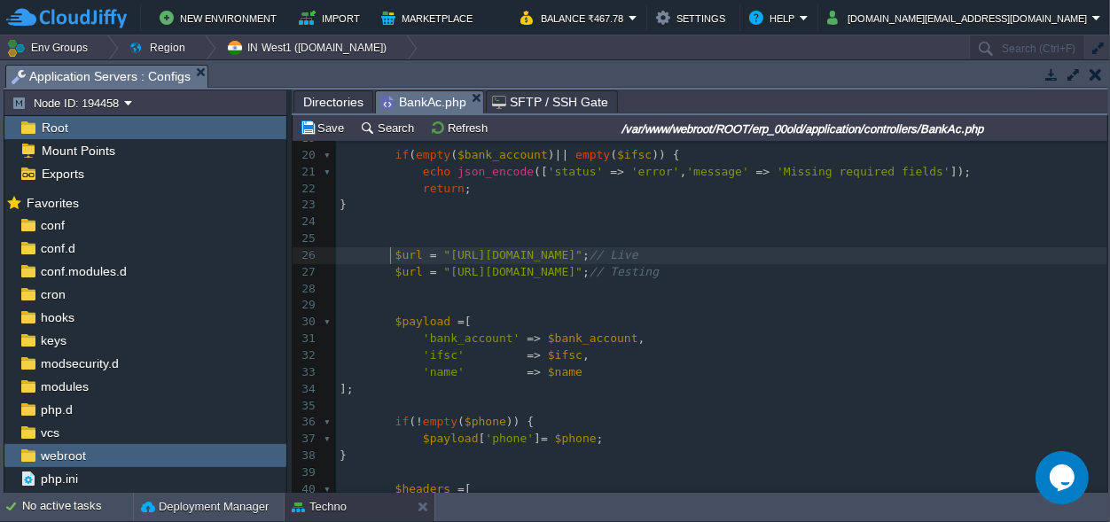
click at [392, 254] on div "xxxxxxxxxx 1 <?php 2 defined ( 'BASEPATH' ) OR exit ( 'No direct script access …" at bounding box center [721, 230] width 771 height 835
type textarea "//"
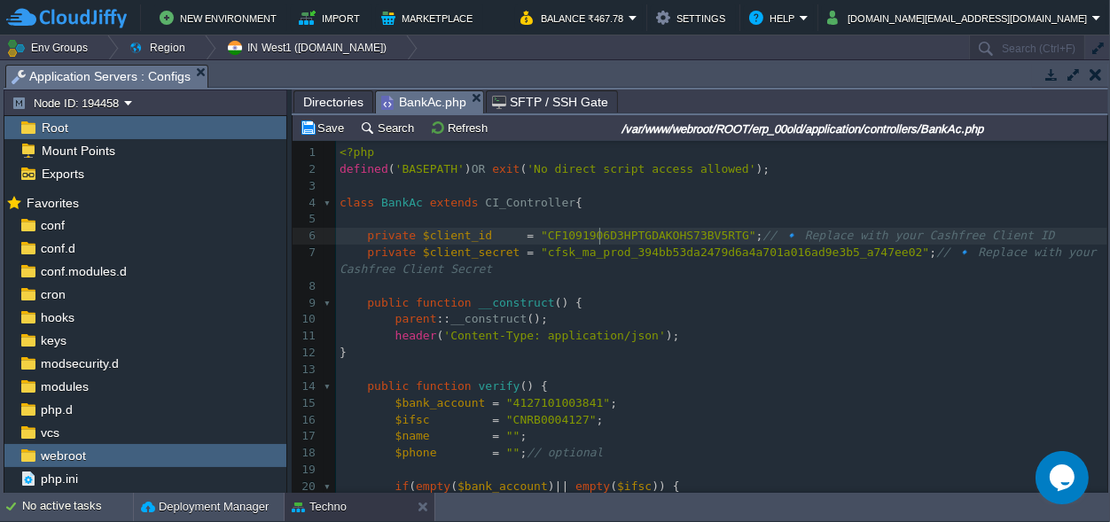
scroll to position [0, 0]
click at [600, 233] on div "xxxxxxxxxx 1 <?php 2 defined ( 'BASEPATH' ) OR exit ( 'No direct script access …" at bounding box center [721, 394] width 771 height 501
type textarea "CF1091906D3HPTGDAKOHS73BV5RTG"
click at [740, 258] on div "xxxxxxxxxx 1 <?php 2 defined ( 'BASEPATH' ) OR exit ( 'No direct script access …" at bounding box center [721, 394] width 771 height 501
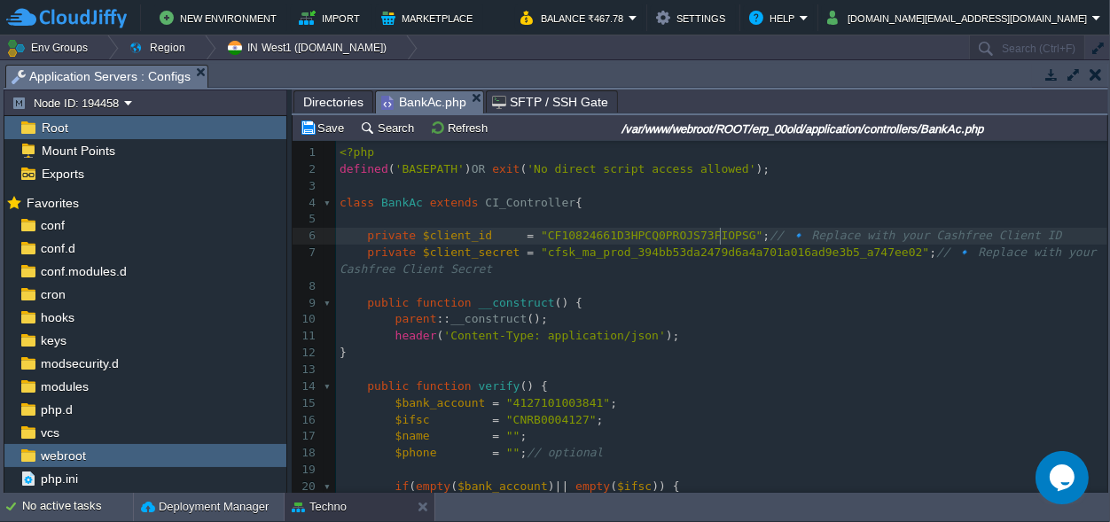
scroll to position [0, 0]
type textarea "cfsk_ma_prod_394bb53da2479d6a4a701a016ad9e3b5_a747ee02"
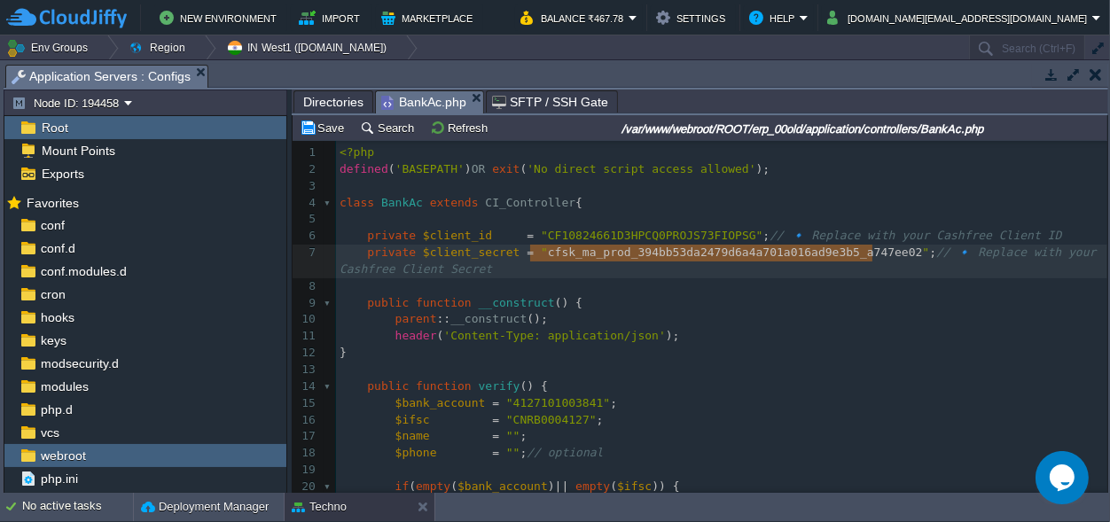
scroll to position [0, 341]
click at [901, 324] on pre "parent :: __construct ();" at bounding box center [721, 319] width 771 height 17
type textarea "private $client_secret = "[SECURITY_DATA]";"
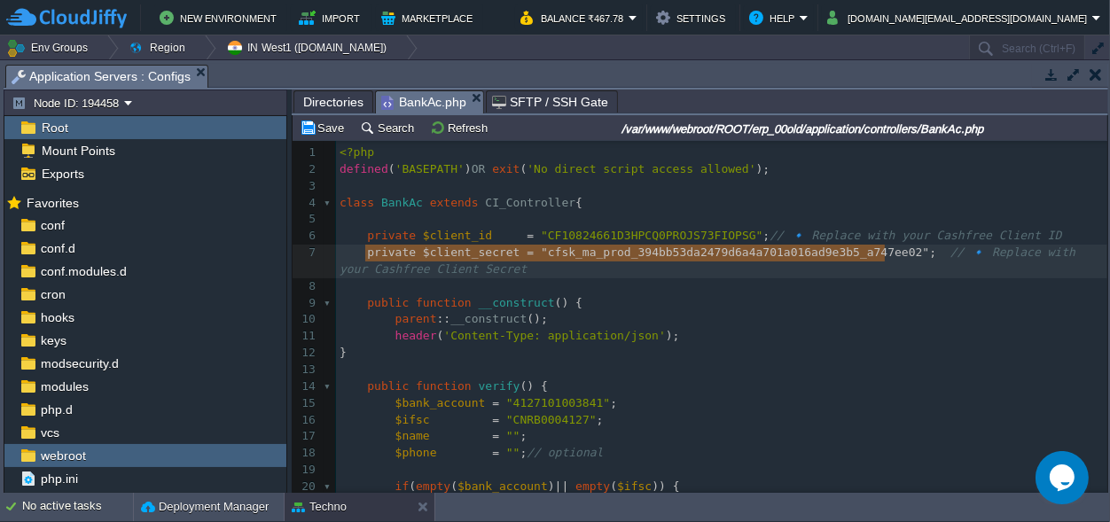
drag, startPoint x: 887, startPoint y: 253, endPoint x: 363, endPoint y: 250, distance: 524.8
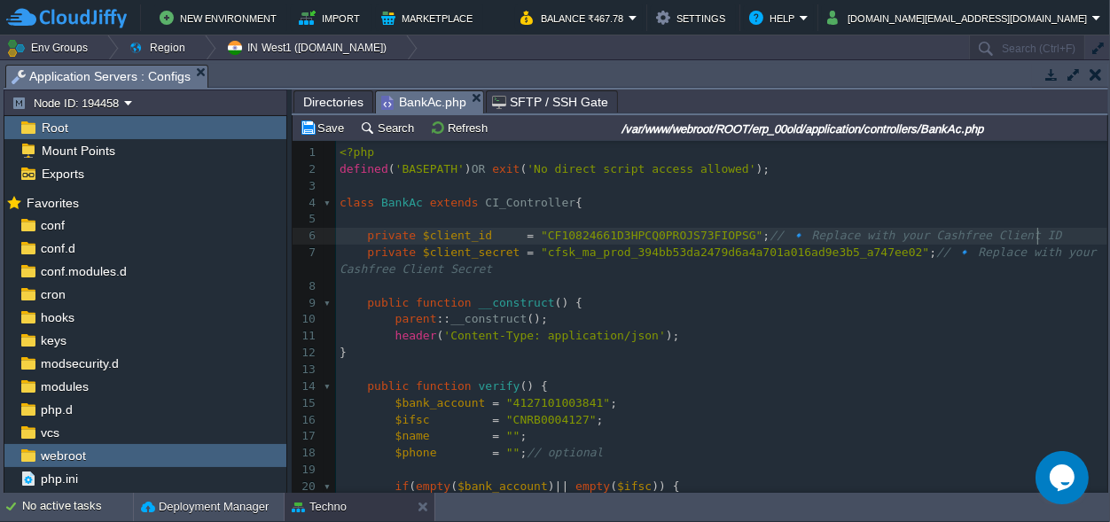
scroll to position [0, 0]
click at [1041, 237] on div "xxxxxxxxxx 1 <?php 2 defined ( 'BASEPATH' ) OR exit ( 'No direct script access …" at bounding box center [721, 394] width 771 height 501
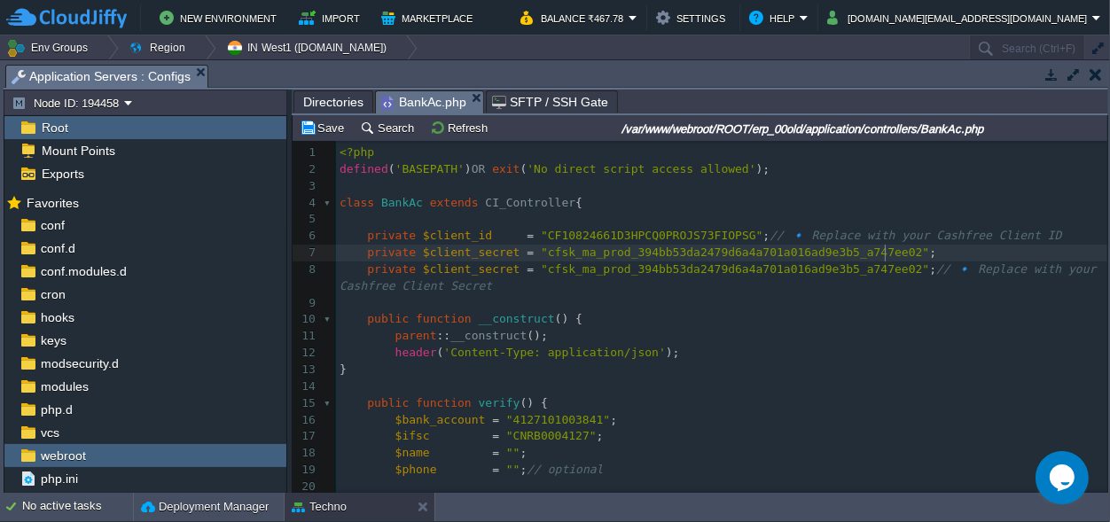
click at [365, 271] on div "xxxxxxxxxx 1 <?php 2 defined ( 'BASEPATH' ) OR exit ( 'No direct script access …" at bounding box center [721, 403] width 771 height 518
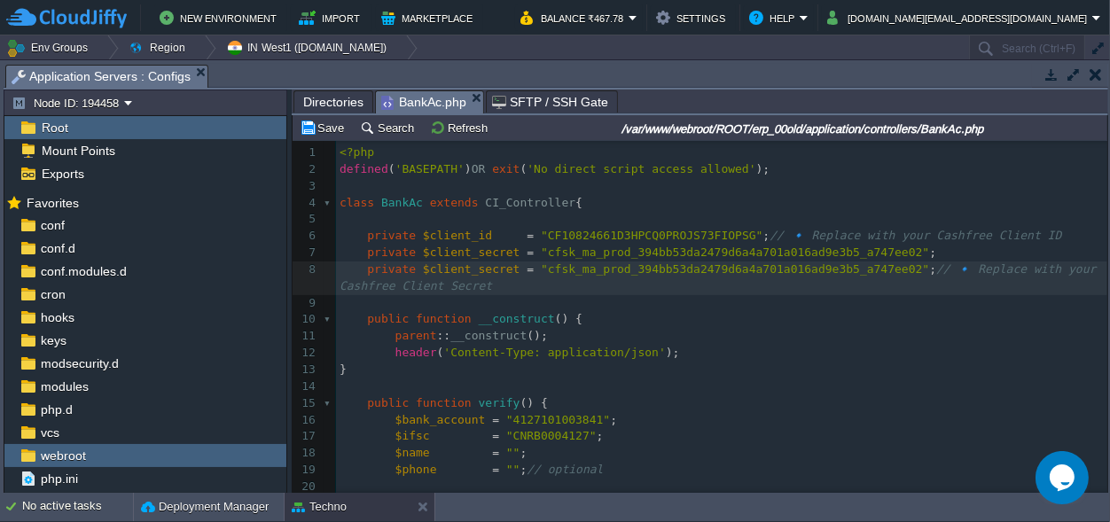
click at [362, 269] on span at bounding box center [352, 268] width 27 height 13
type textarea "//"
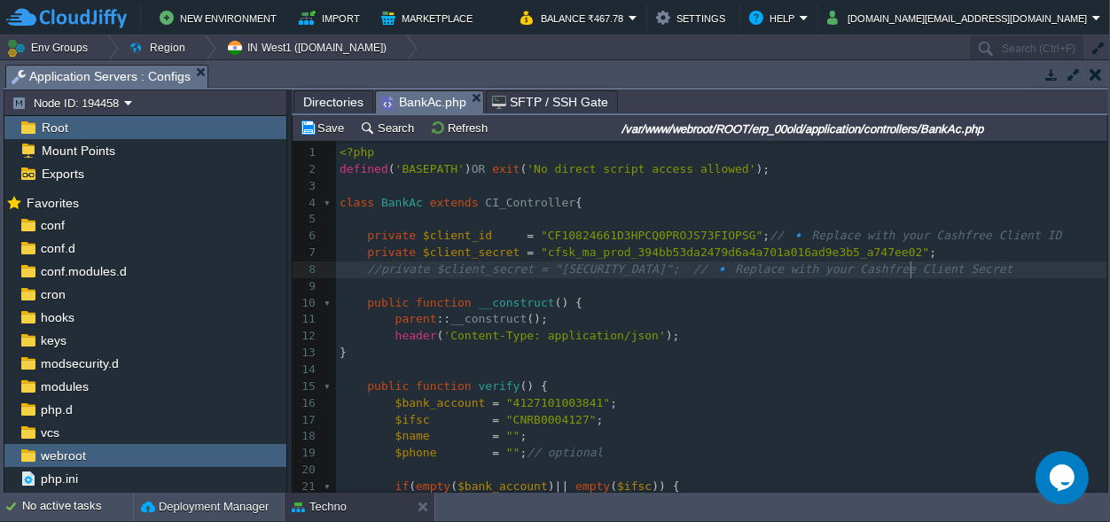
drag, startPoint x: 909, startPoint y: 269, endPoint x: 925, endPoint y: 269, distance: 16.0
click at [909, 269] on span "//private $client_secret = "[SECURITY_DATA]"; // 🔹 Replace with your Cashfree C…" at bounding box center [689, 268] width 645 height 13
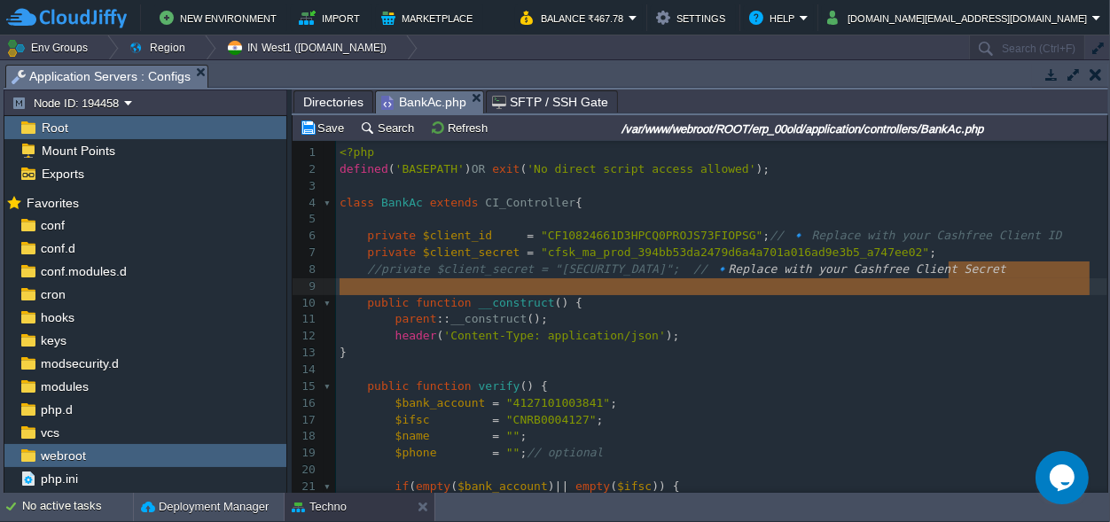
scroll to position [13, 0]
type textarea "Replace with your Cashfree Client Secret"
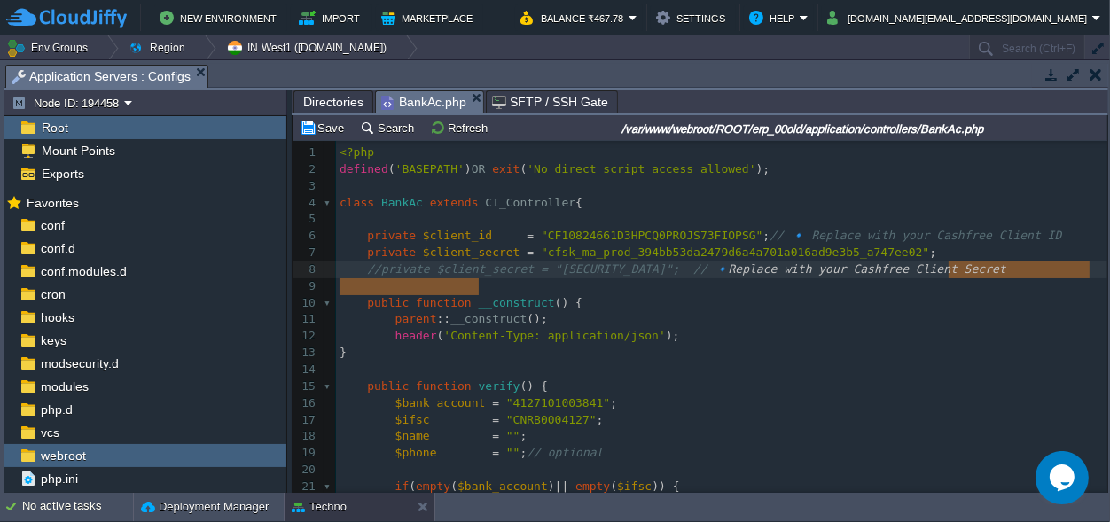
drag, startPoint x: 950, startPoint y: 269, endPoint x: 487, endPoint y: 285, distance: 463.9
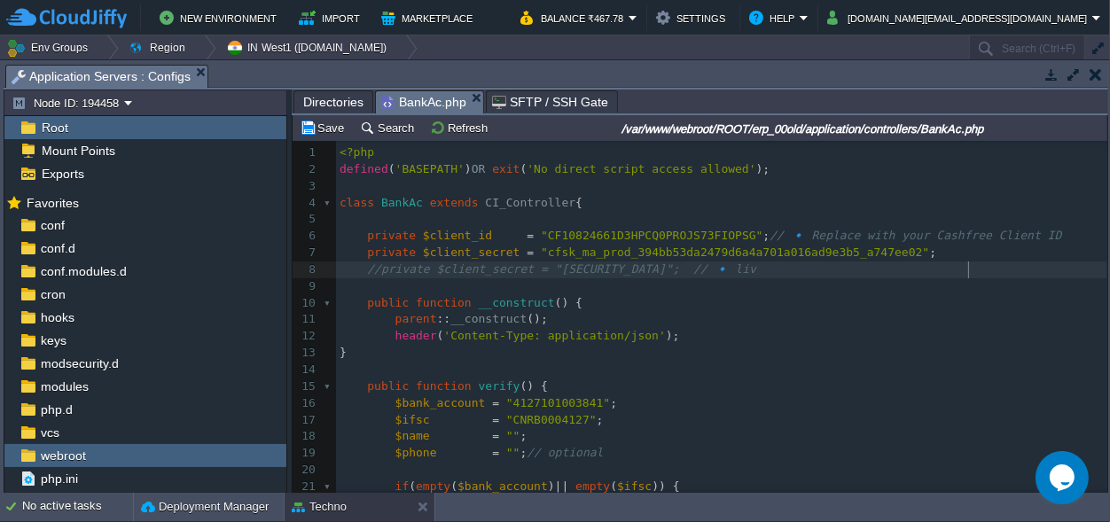
type textarea "live"
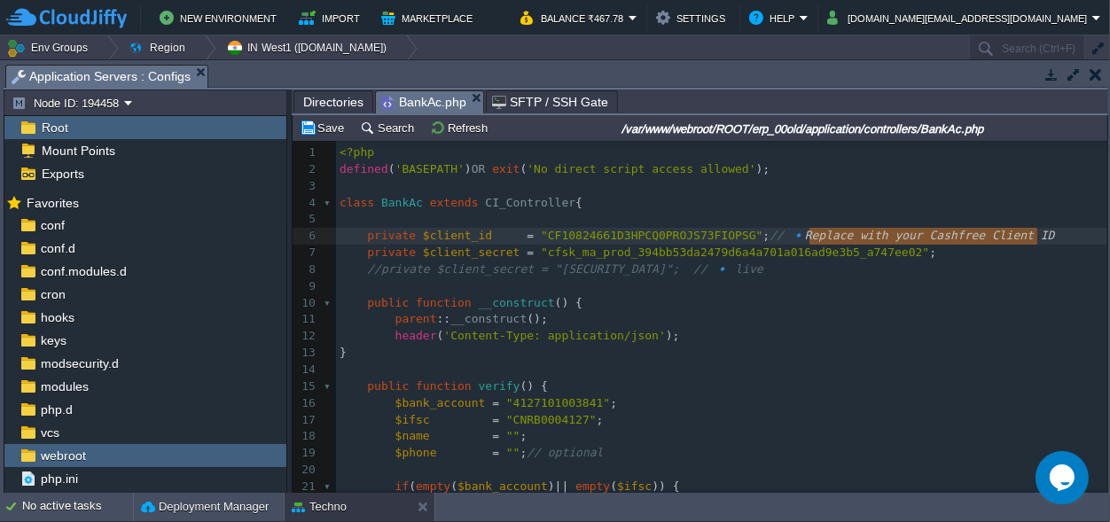
scroll to position [0, 228]
drag, startPoint x: 1058, startPoint y: 234, endPoint x: 807, endPoint y: 241, distance: 251.8
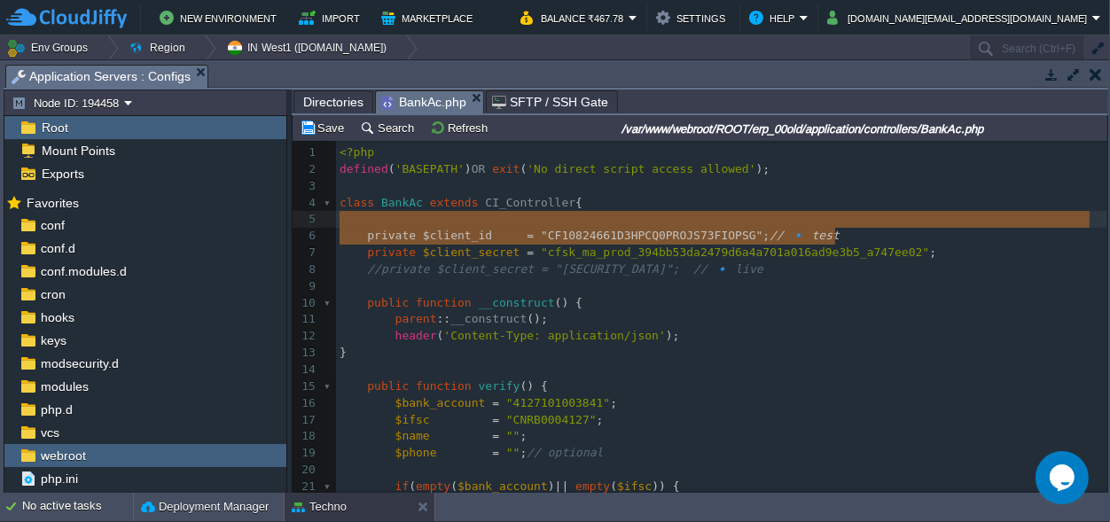
type textarea "// 🔹 test"
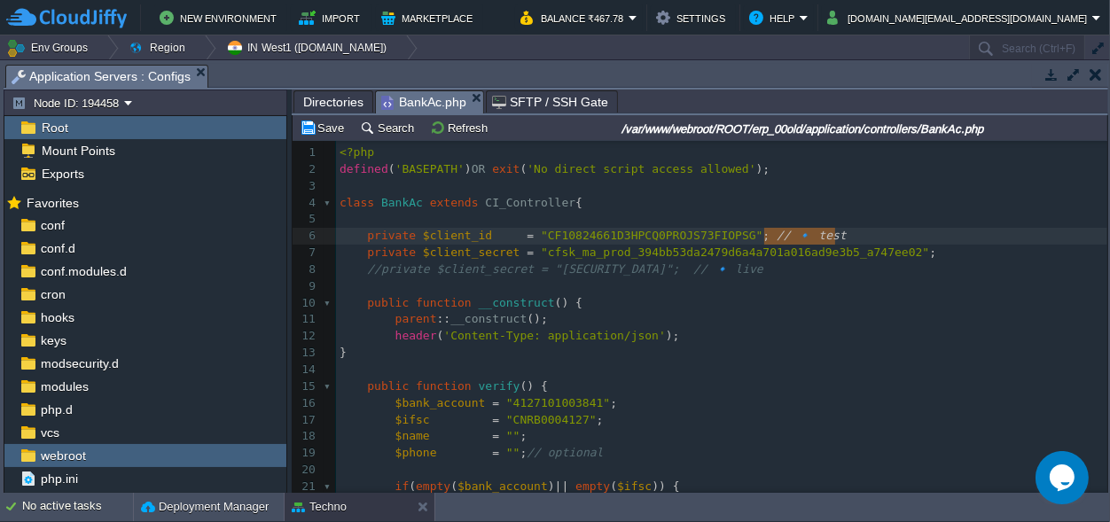
scroll to position [7, 70]
drag, startPoint x: 846, startPoint y: 234, endPoint x: 766, endPoint y: 231, distance: 79.8
click at [915, 254] on pre "private $client_secret = "cfsk_ma_prod_394bb53da2479d6a4a701a016ad9e3b5_a747ee0…" at bounding box center [721, 253] width 771 height 17
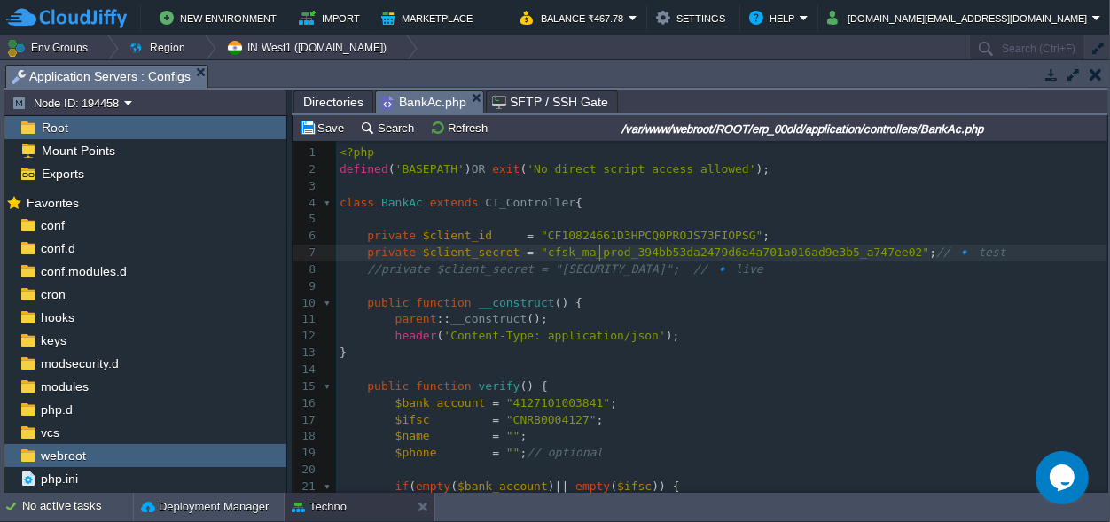
click at [602, 250] on div "xxxxxxxxxx 1 <?php 2 defined ( 'BASEPATH' ) OR exit ( 'No direct script access …" at bounding box center [721, 394] width 771 height 501
click at [600, 251] on div at bounding box center [599, 253] width 1 height 17
type textarea "cfsk_ma_prod_394bb53da2479d6a4a701a016ad9e3b5_a747ee02"
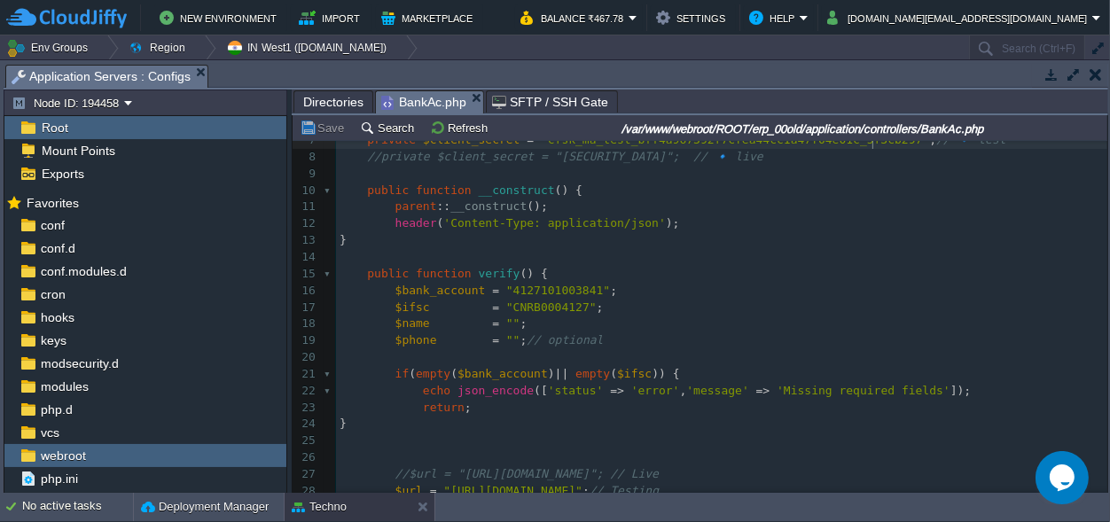
scroll to position [82, 0]
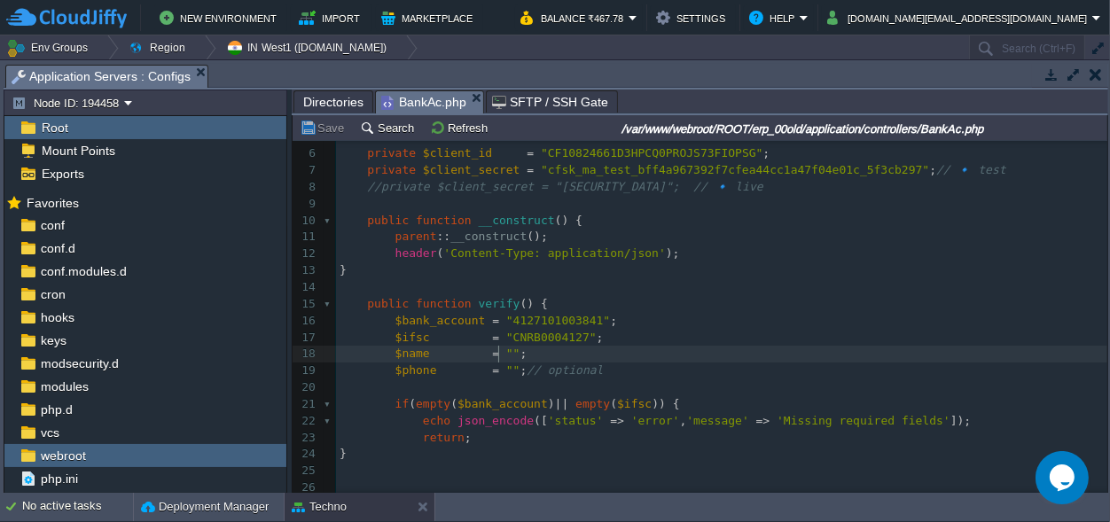
click at [506, 351] on span """" at bounding box center [513, 353] width 14 height 13
paste textarea "CNRB0004127"
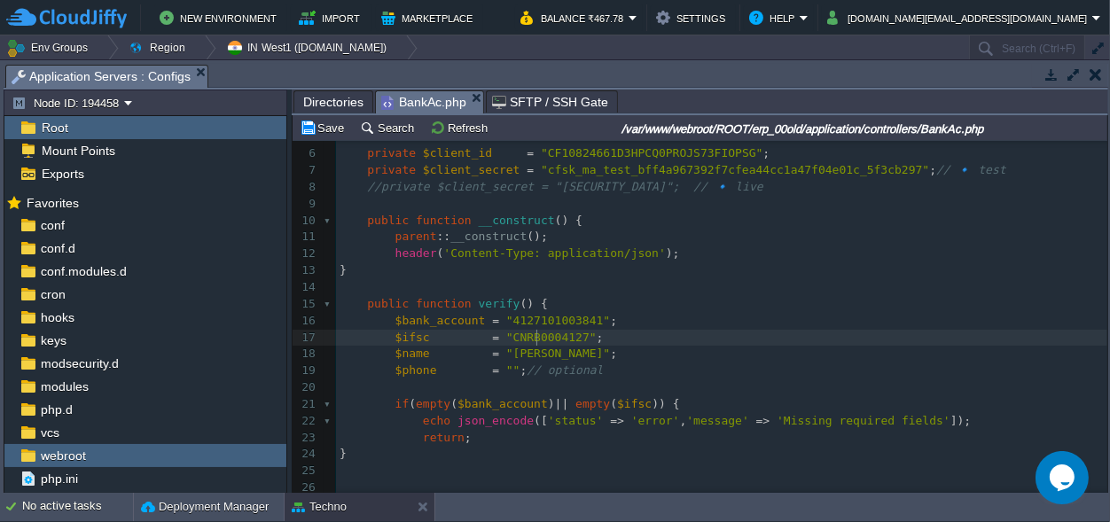
click at [535, 334] on span ""CNRB0004127"" at bounding box center [551, 337] width 90 height 13
type textarea "CNRB0004127"
paste textarea
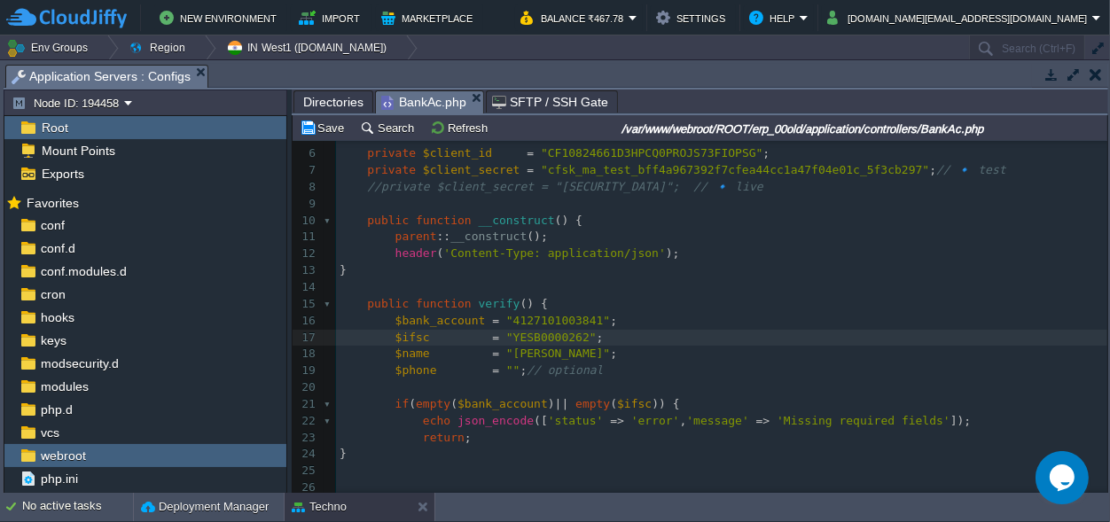
click at [536, 317] on div "xxxxxxxxxx 1 <?php 2 defined ( 'BASEPATH' ) OR exit ( 'No direct script access …" at bounding box center [721, 354] width 771 height 585
type textarea "4127101003841"
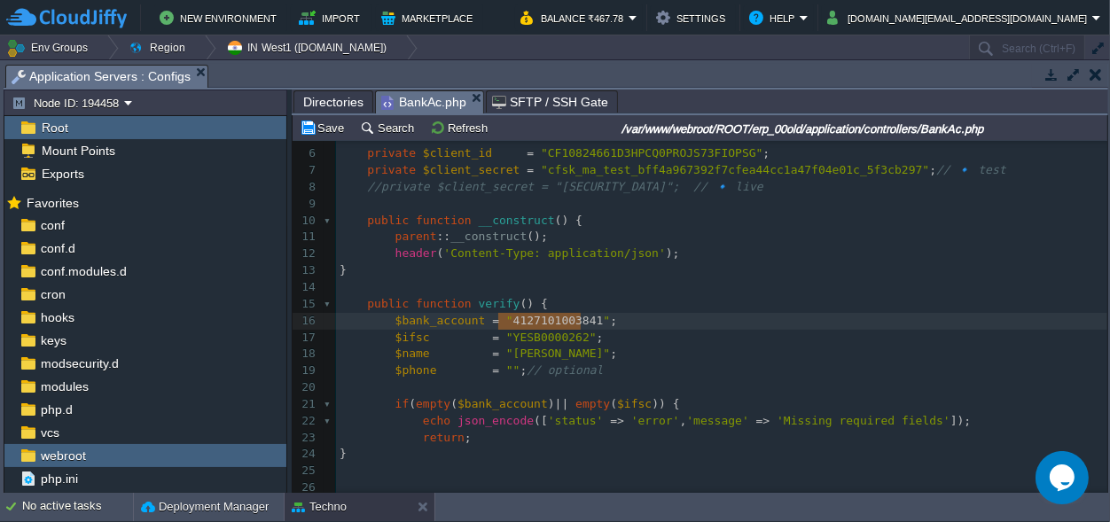
scroll to position [0, 82]
click at [339, 129] on button "Save" at bounding box center [325, 128] width 50 height 16
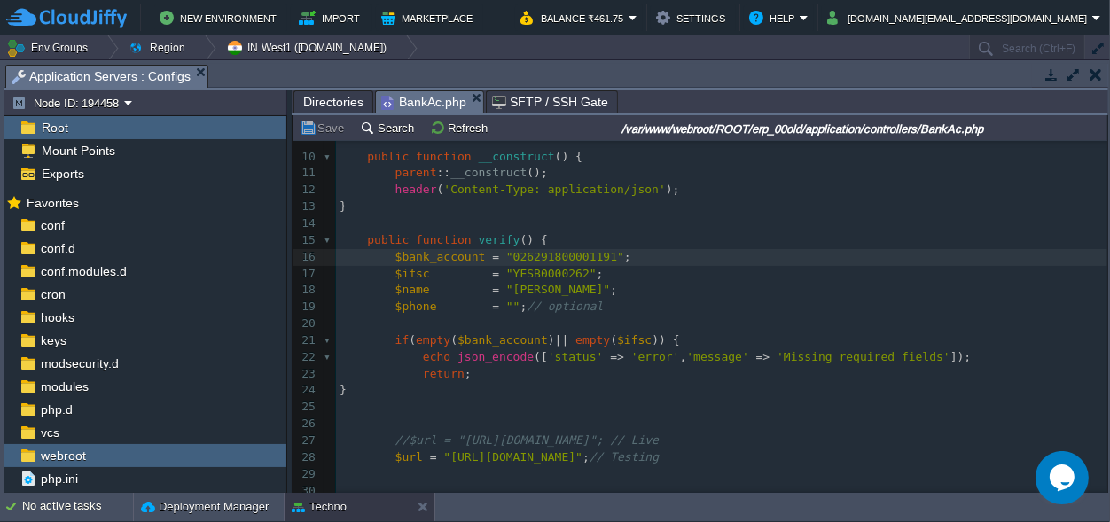
scroll to position [0, 0]
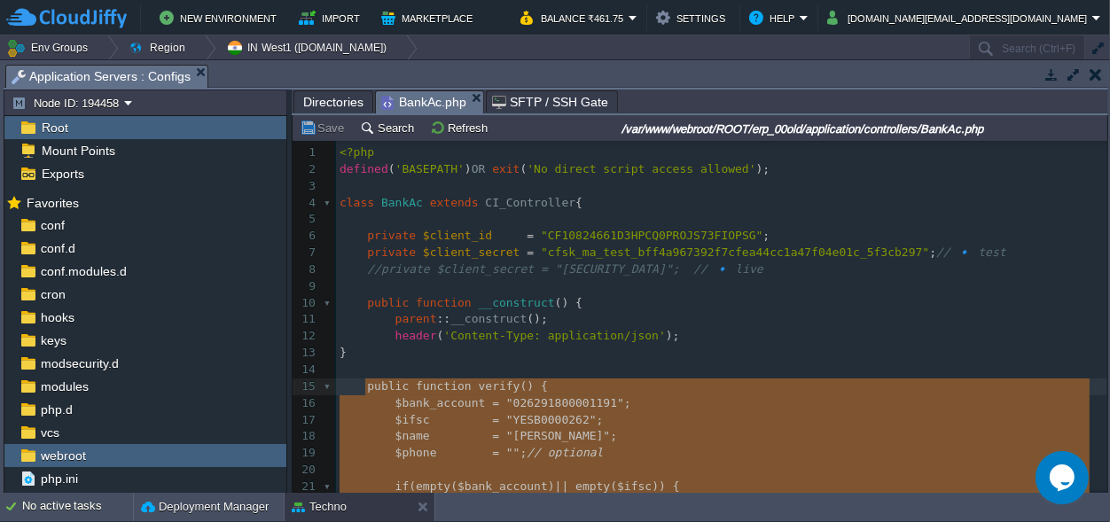
drag, startPoint x: 561, startPoint y: 390, endPoint x: 367, endPoint y: 390, distance: 194.1
type textarea "-"
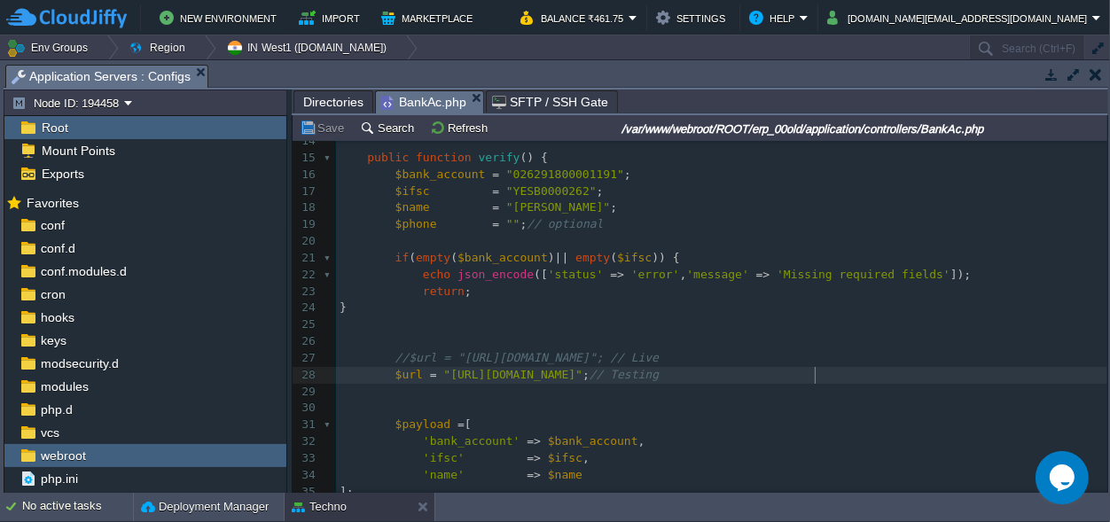
scroll to position [13, 51]
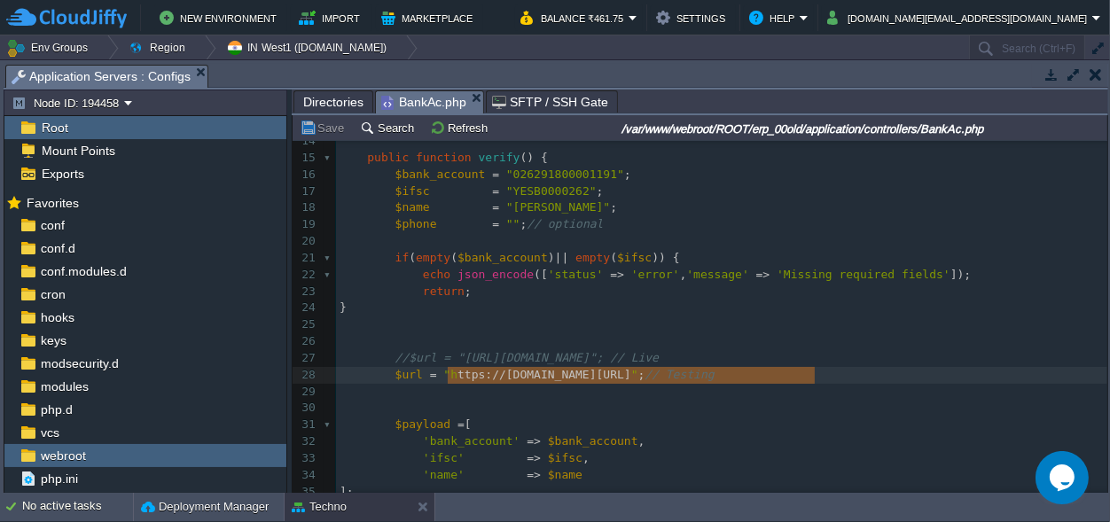
type textarea "[URL][DOMAIN_NAME]"
drag, startPoint x: 813, startPoint y: 376, endPoint x: 440, endPoint y: 378, distance: 373.2
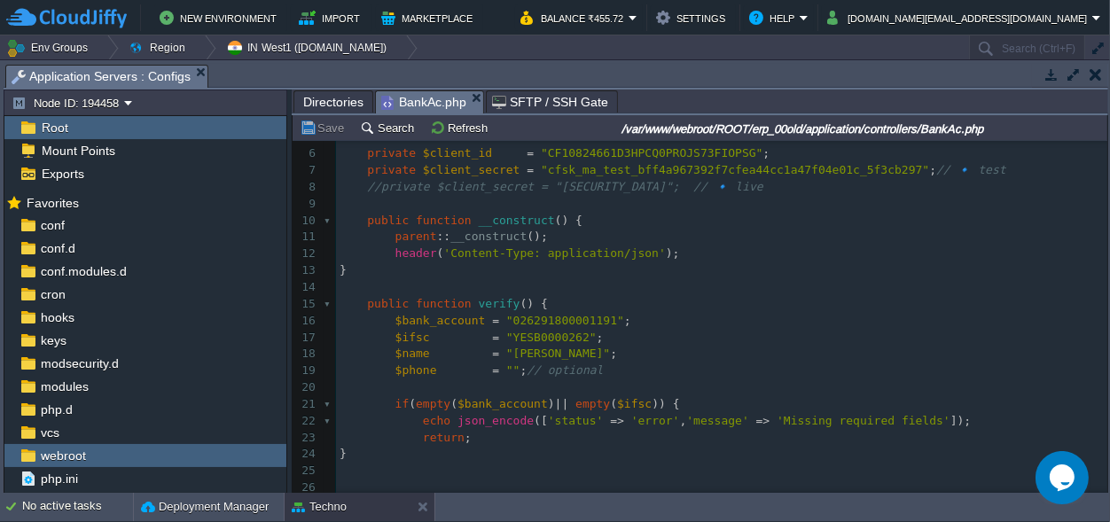
scroll to position [0, 0]
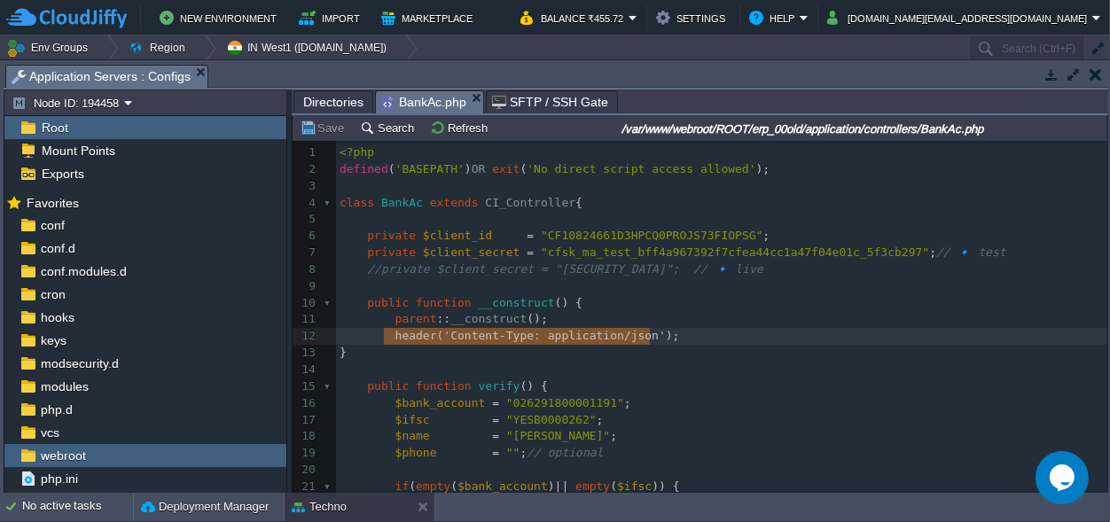
type textarea "header('Content-Type: application/json');"
drag, startPoint x: 655, startPoint y: 337, endPoint x: 387, endPoint y: 334, distance: 267.7
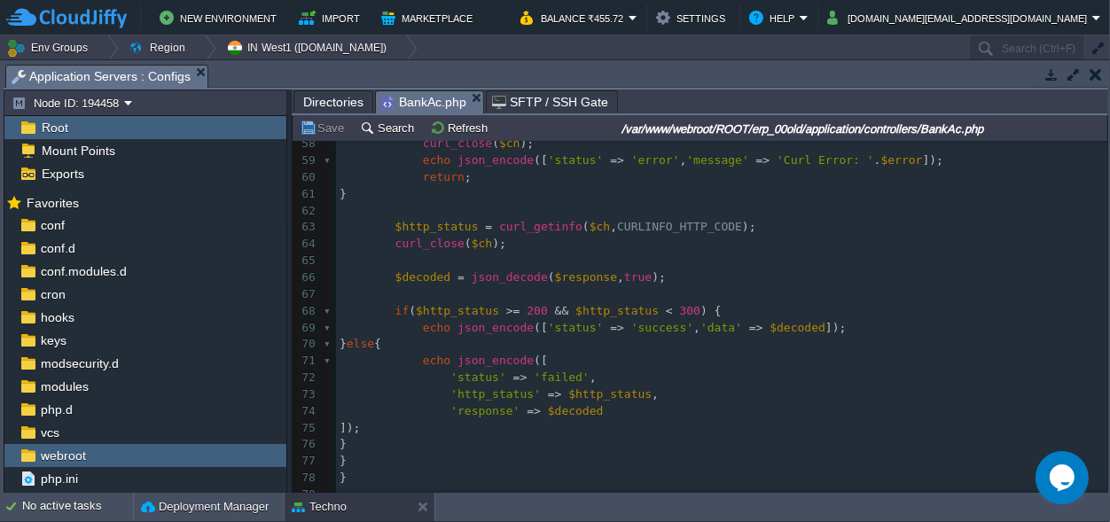
scroll to position [892, 0]
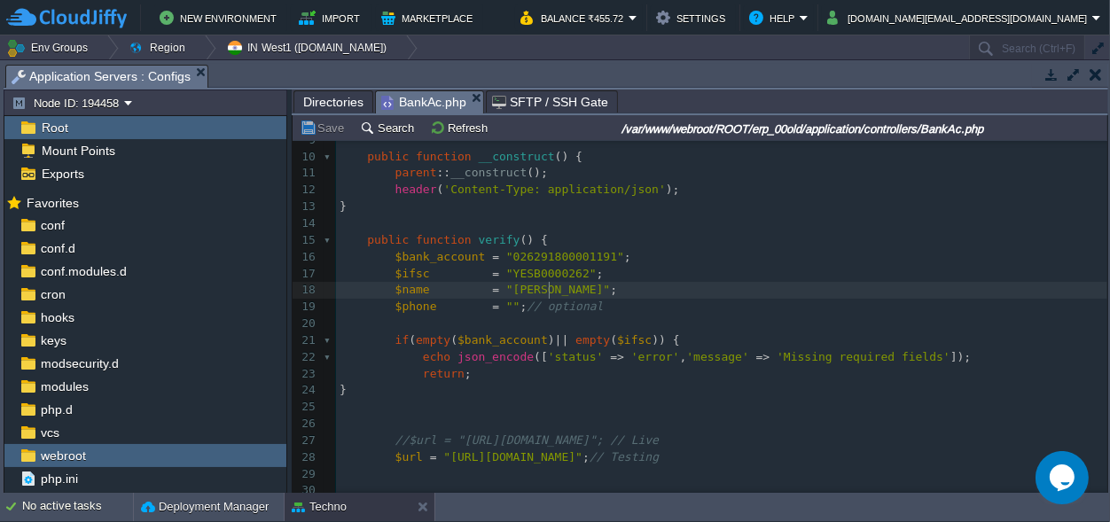
click at [548, 287] on span ""[PERSON_NAME]"" at bounding box center [558, 289] width 104 height 13
click at [518, 288] on div "xxxxxxxxxx 1 <?php 2 defined ( 'BASEPATH' ) OR exit ( 'No direct script access …" at bounding box center [721, 324] width 771 height 652
drag, startPoint x: 548, startPoint y: 291, endPoint x: 503, endPoint y: 290, distance: 45.2
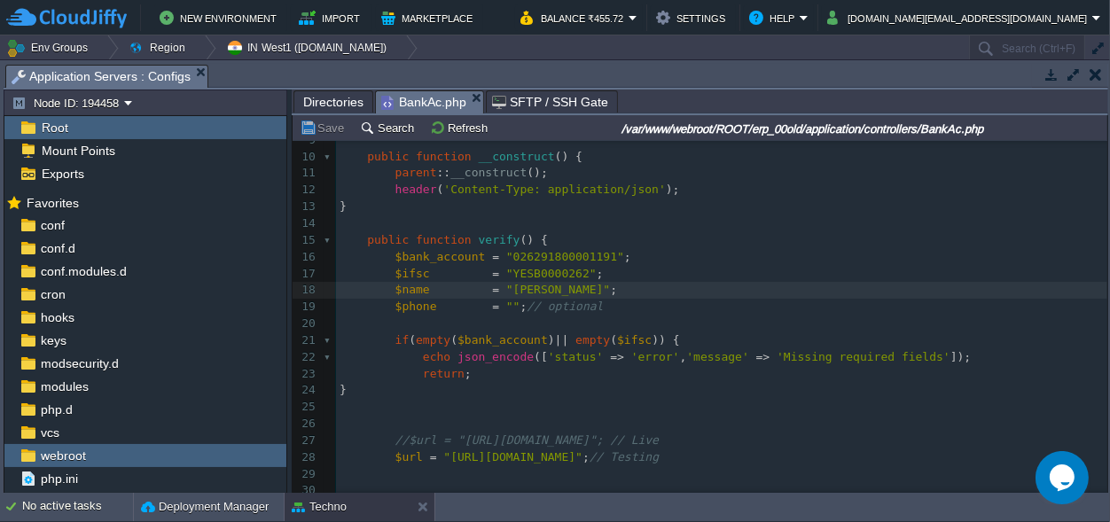
type textarea "[PERSON_NAME]"
click at [668, 316] on pre "​" at bounding box center [721, 324] width 771 height 17
type textarea "4127101003841"
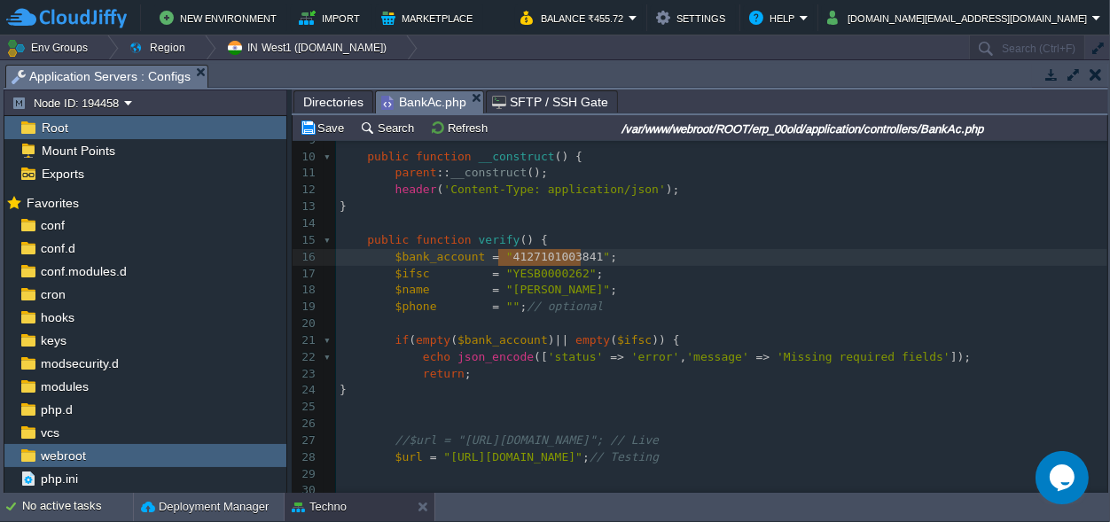
scroll to position [0, 0]
